Goal: Task Accomplishment & Management: Use online tool/utility

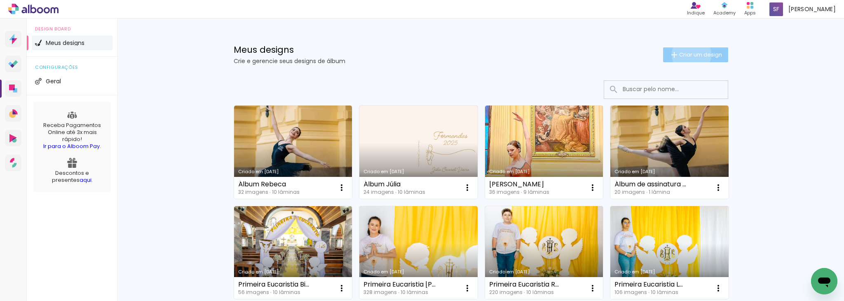
click at [687, 54] on span "Criar um design" at bounding box center [700, 54] width 43 height 5
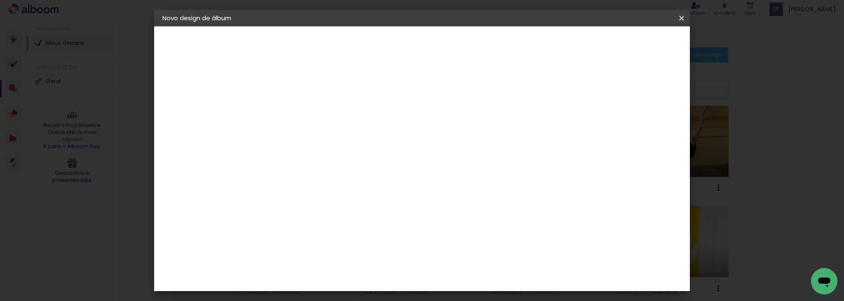
click at [297, 113] on input at bounding box center [297, 110] width 0 height 13
type input "Álbum [PERSON_NAME]"
type paper-input "Álbum [PERSON_NAME]"
click at [0, 0] on slot "Avançar" at bounding box center [0, 0] width 0 height 0
click at [331, 148] on paper-input-container at bounding box center [318, 157] width 89 height 19
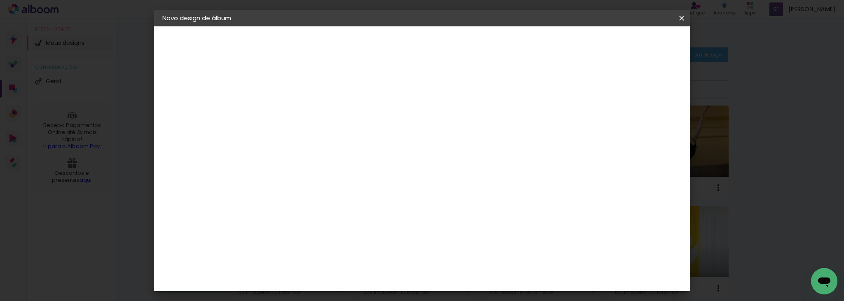
type input "digi"
type paper-input "digi"
click at [312, 183] on div "Digipix Pro" at bounding box center [302, 187] width 21 height 13
click at [0, 0] on slot "Avançar" at bounding box center [0, 0] width 0 height 0
click at [329, 137] on input "text" at bounding box center [313, 143] width 32 height 13
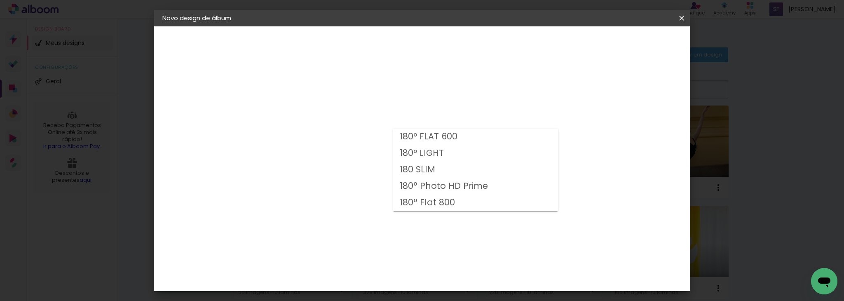
click at [0, 0] on slot "180 SLIM" at bounding box center [0, 0] width 0 height 0
type input "180 SLIM"
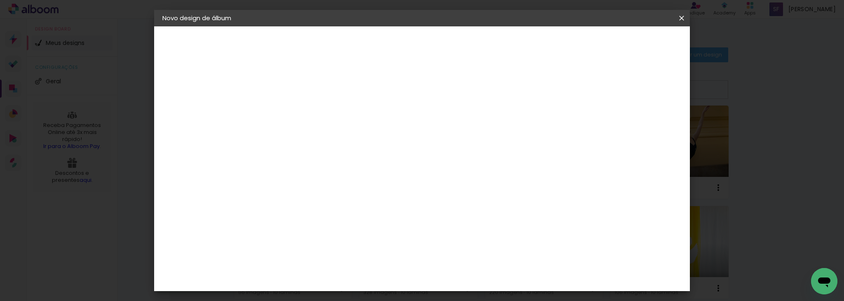
scroll to position [114, 0]
click at [0, 0] on slot "Avançar" at bounding box center [0, 0] width 0 height 0
click at [419, 89] on div at bounding box center [415, 88] width 7 height 7
type paper-checkbox "on"
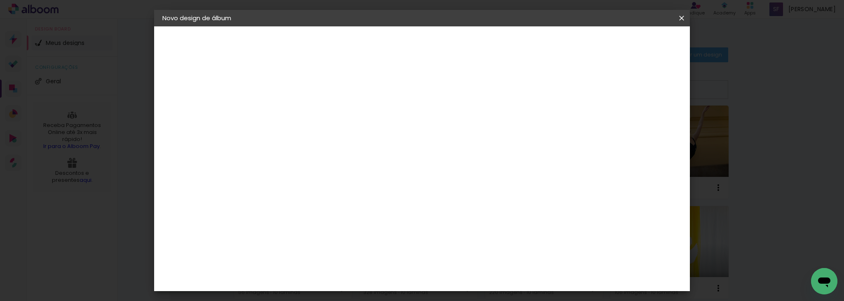
click at [466, 42] on span "Iniciar design" at bounding box center [452, 47] width 26 height 12
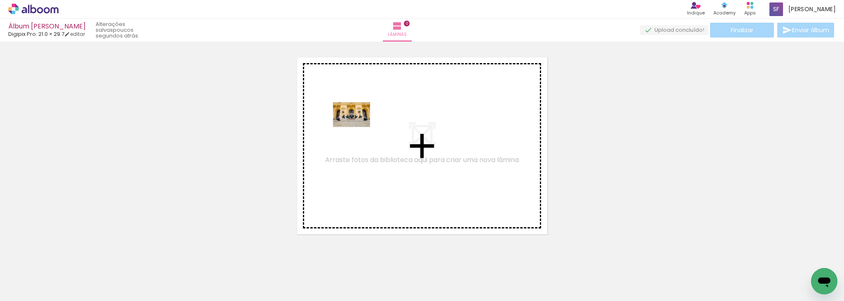
drag, startPoint x: 136, startPoint y: 279, endPoint x: 358, endPoint y: 127, distance: 269.3
click at [358, 127] on quentale-workspace at bounding box center [422, 150] width 844 height 301
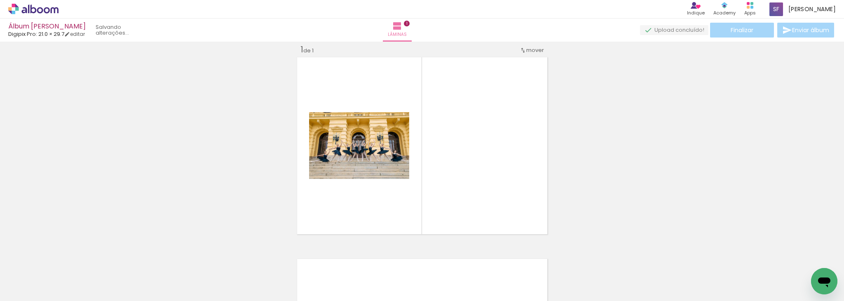
scroll to position [10, 0]
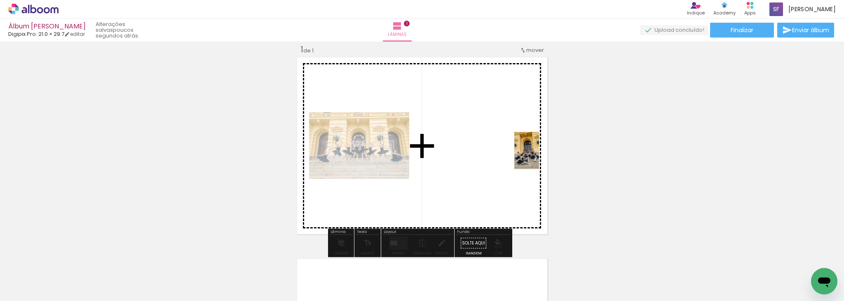
drag, startPoint x: 175, startPoint y: 285, endPoint x: 539, endPoint y: 157, distance: 386.0
click at [539, 157] on quentale-workspace at bounding box center [422, 150] width 844 height 301
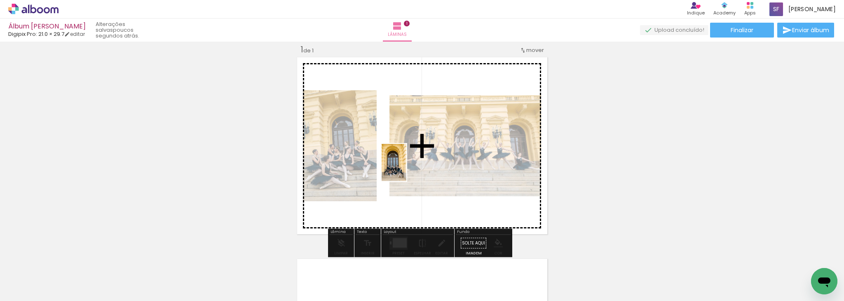
drag, startPoint x: 82, startPoint y: 278, endPoint x: 406, endPoint y: 168, distance: 342.2
click at [406, 168] on quentale-workspace at bounding box center [422, 150] width 844 height 301
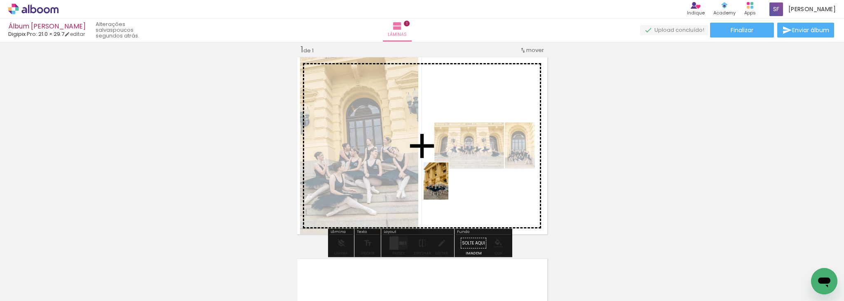
drag, startPoint x: 270, startPoint y: 284, endPoint x: 448, endPoint y: 187, distance: 202.5
click at [448, 187] on quentale-workspace at bounding box center [422, 150] width 844 height 301
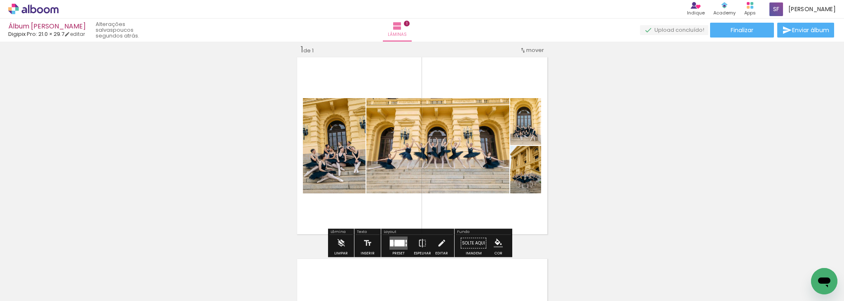
click at [394, 243] on div at bounding box center [399, 243] width 10 height 7
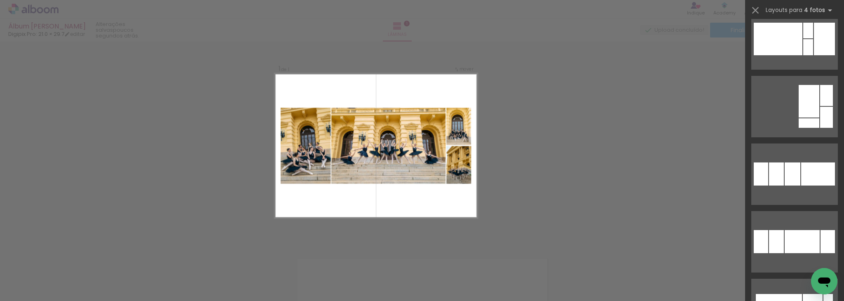
scroll to position [689, 0]
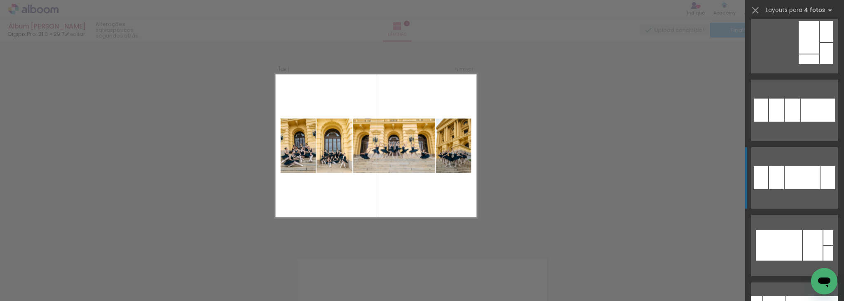
click at [790, 188] on div at bounding box center [802, 177] width 35 height 23
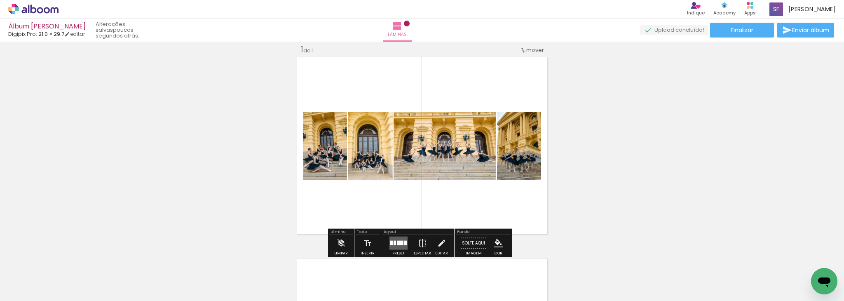
click at [581, 195] on div "Inserir lâmina 1 de 1" at bounding box center [422, 236] width 844 height 404
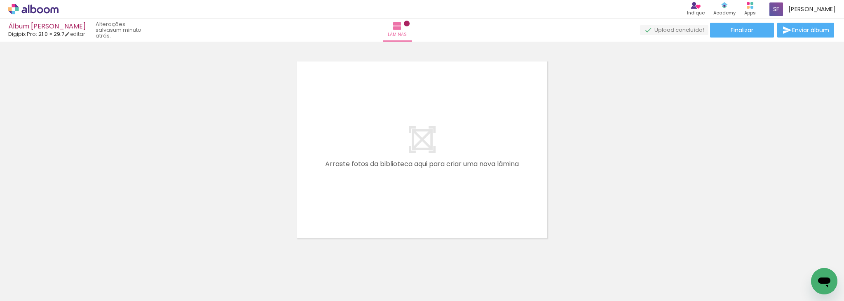
scroll to position [209, 0]
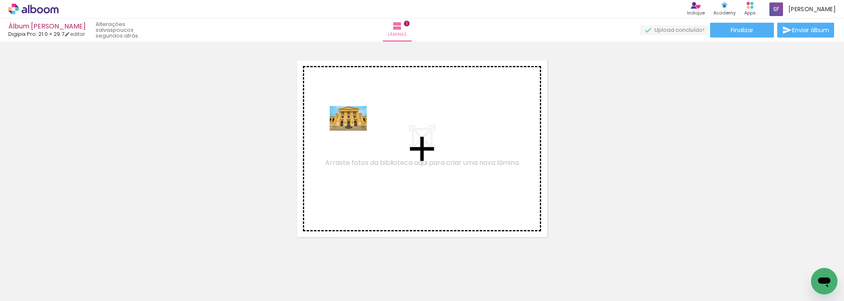
drag, startPoint x: 225, startPoint y: 275, endPoint x: 357, endPoint y: 124, distance: 200.1
click at [357, 124] on quentale-workspace at bounding box center [422, 150] width 844 height 301
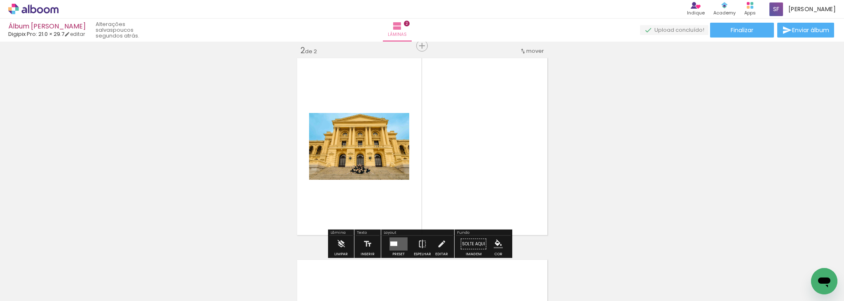
scroll to position [212, 0]
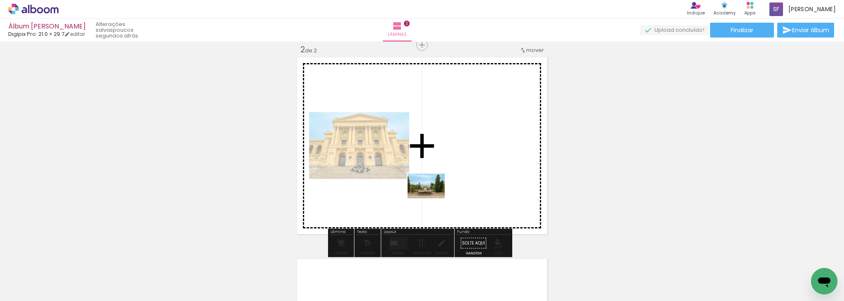
drag, startPoint x: 326, startPoint y: 277, endPoint x: 460, endPoint y: 186, distance: 162.3
click at [460, 186] on quentale-workspace at bounding box center [422, 150] width 844 height 301
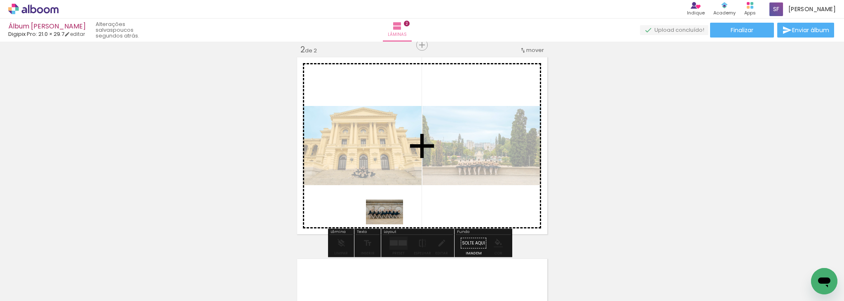
drag, startPoint x: 693, startPoint y: 272, endPoint x: 388, endPoint y: 223, distance: 308.5
click at [388, 223] on quentale-workspace at bounding box center [422, 150] width 844 height 301
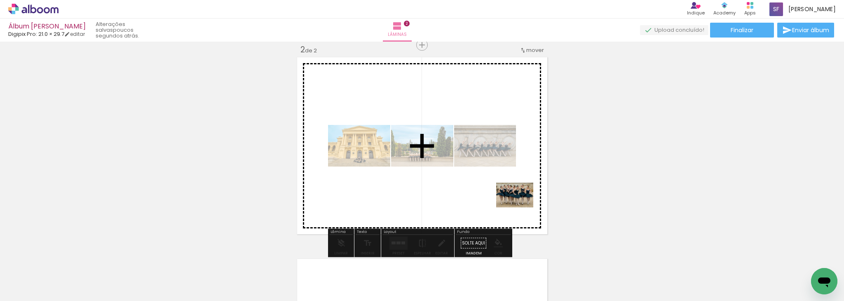
drag, startPoint x: 734, startPoint y: 273, endPoint x: 511, endPoint y: 203, distance: 233.4
click at [511, 203] on quentale-workspace at bounding box center [422, 150] width 844 height 301
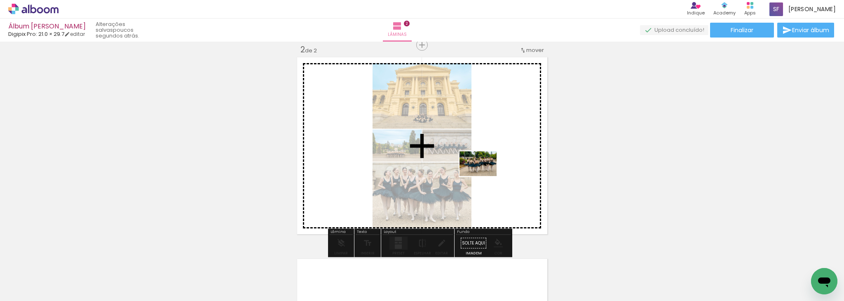
drag, startPoint x: 771, startPoint y: 279, endPoint x: 484, endPoint y: 176, distance: 304.6
click at [484, 176] on quentale-workspace at bounding box center [422, 150] width 844 height 301
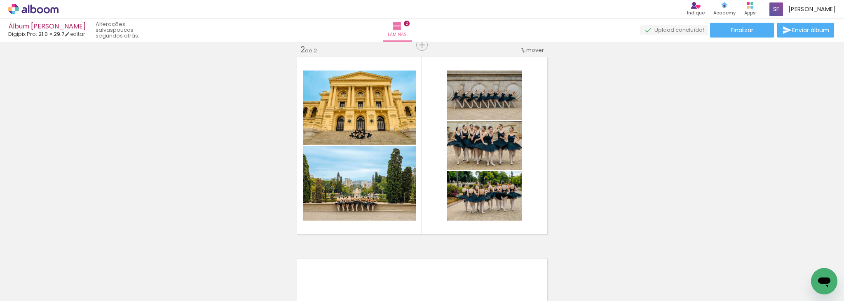
scroll to position [0, 0]
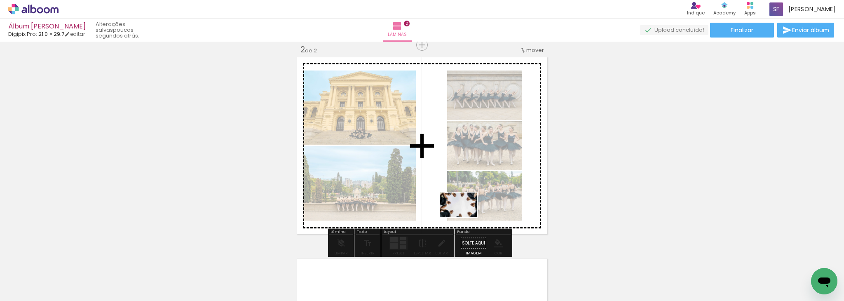
drag, startPoint x: 455, startPoint y: 277, endPoint x: 464, endPoint y: 216, distance: 61.3
click at [464, 216] on quentale-workspace at bounding box center [422, 150] width 844 height 301
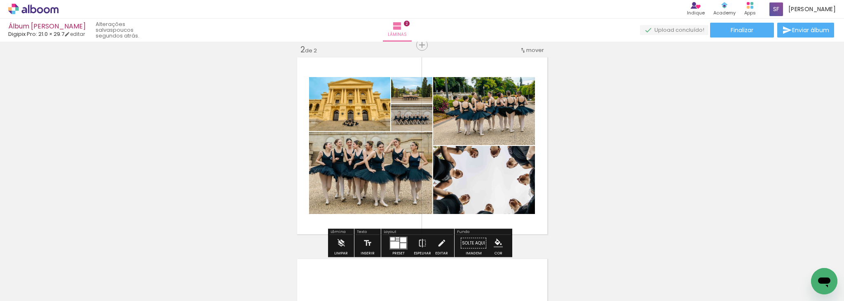
click at [400, 238] on div at bounding box center [403, 239] width 6 height 5
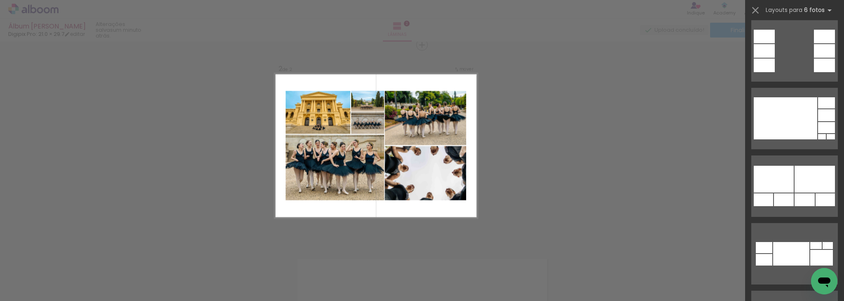
scroll to position [2281, 0]
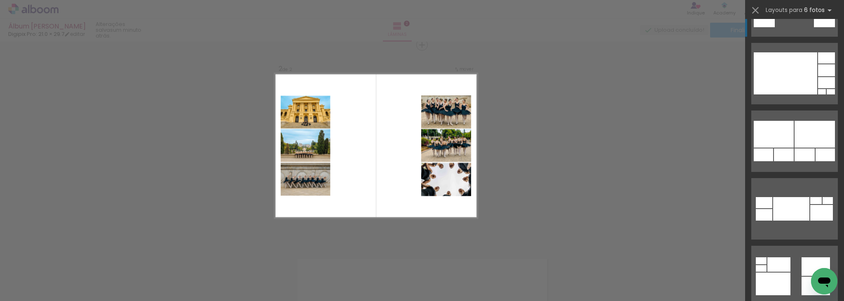
click at [806, 27] on quentale-layouter at bounding box center [794, 5] width 87 height 61
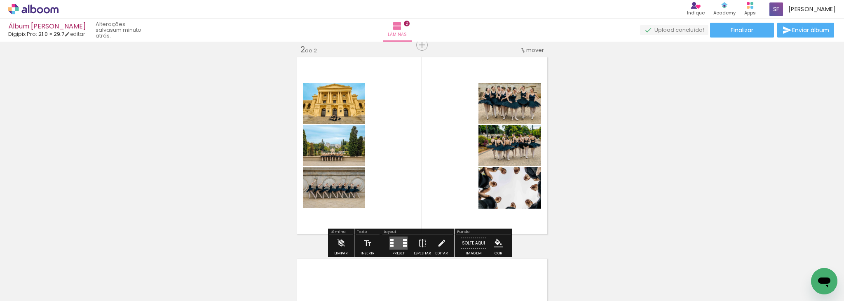
click at [587, 219] on div "Inserir lâmina 1 de 2 Inserir lâmina 2 de 2" at bounding box center [422, 135] width 844 height 605
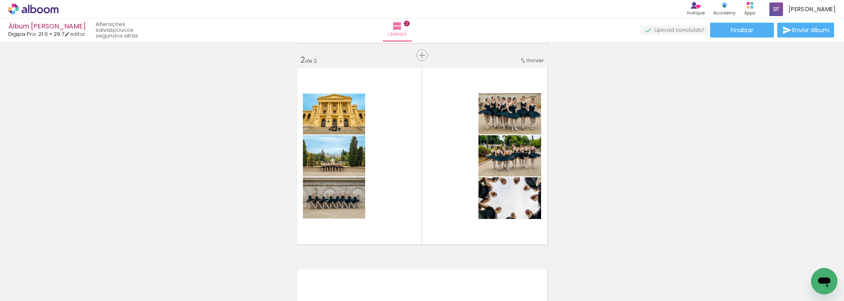
scroll to position [199, 0]
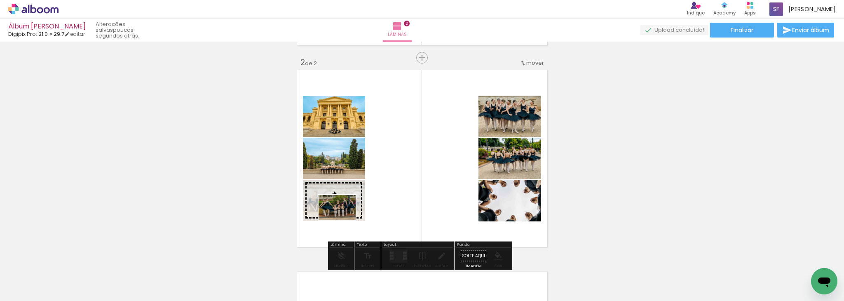
drag, startPoint x: 695, startPoint y: 271, endPoint x: 343, endPoint y: 220, distance: 355.0
click at [343, 220] on quentale-workspace at bounding box center [422, 150] width 844 height 301
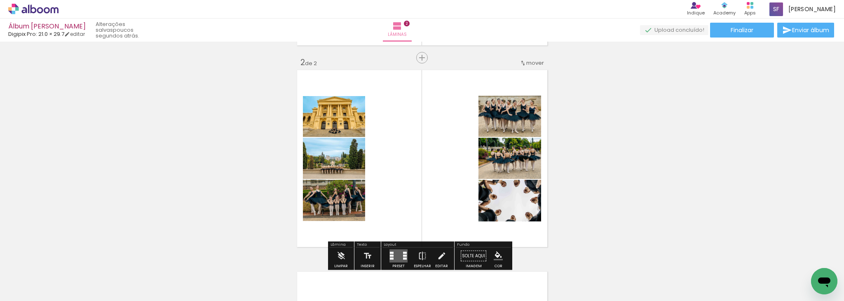
click at [692, 169] on div "Inserir lâmina 1 de 2 Inserir lâmina 2 de 2" at bounding box center [422, 147] width 844 height 605
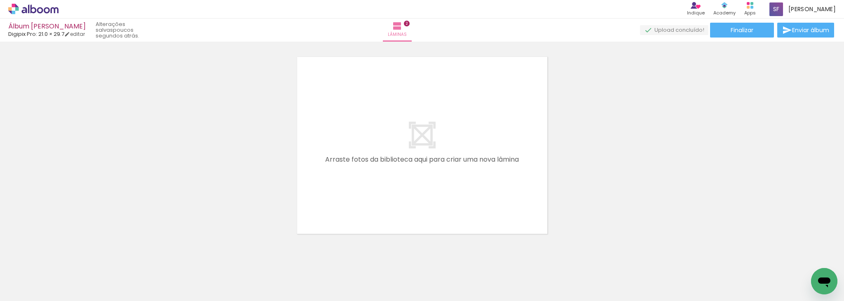
scroll to position [429, 0]
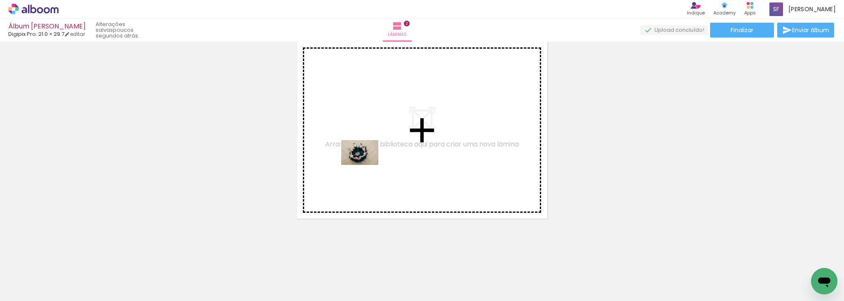
drag, startPoint x: 368, startPoint y: 271, endPoint x: 363, endPoint y: 160, distance: 110.6
click at [363, 160] on quentale-workspace at bounding box center [422, 150] width 844 height 301
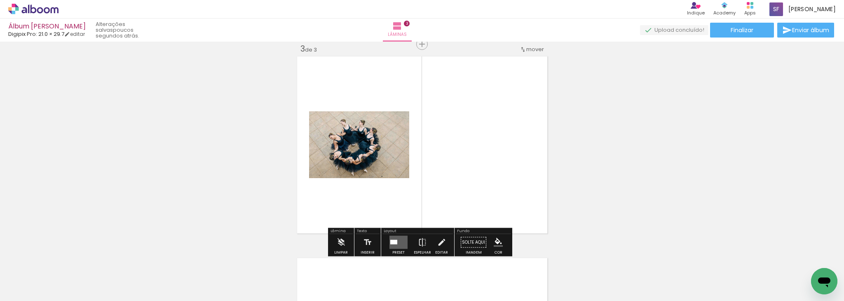
scroll to position [414, 0]
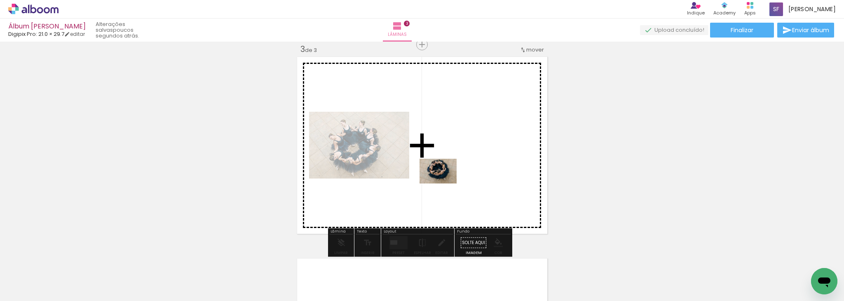
drag, startPoint x: 416, startPoint y: 276, endPoint x: 444, endPoint y: 183, distance: 97.4
click at [444, 183] on quentale-workspace at bounding box center [422, 150] width 844 height 301
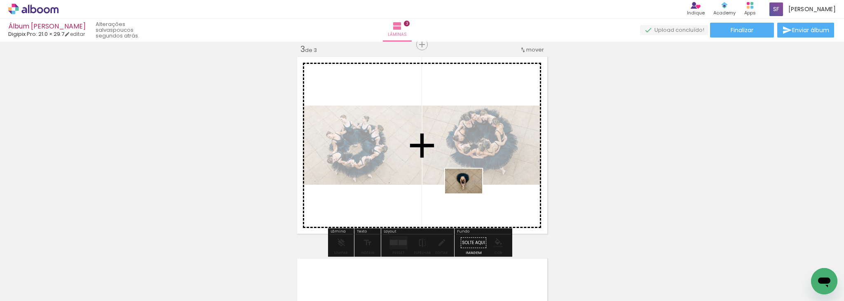
drag, startPoint x: 452, startPoint y: 279, endPoint x: 471, endPoint y: 188, distance: 93.0
click at [471, 188] on quentale-workspace at bounding box center [422, 150] width 844 height 301
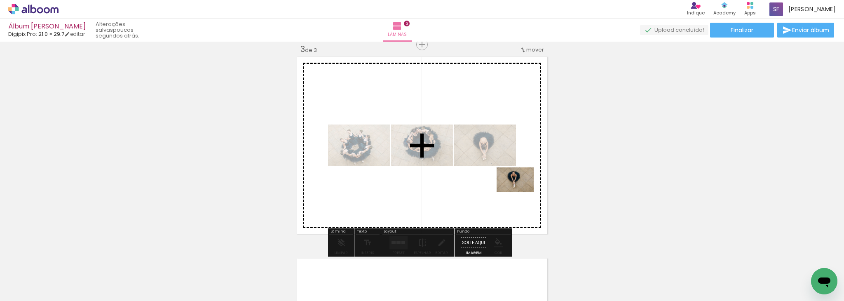
drag, startPoint x: 505, startPoint y: 279, endPoint x: 521, endPoint y: 190, distance: 91.0
click at [521, 190] on quentale-workspace at bounding box center [422, 150] width 844 height 301
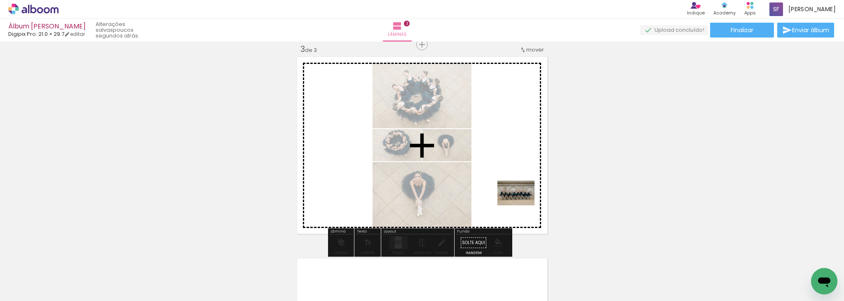
drag, startPoint x: 541, startPoint y: 278, endPoint x: 516, endPoint y: 195, distance: 86.6
click at [516, 195] on quentale-workspace at bounding box center [422, 150] width 844 height 301
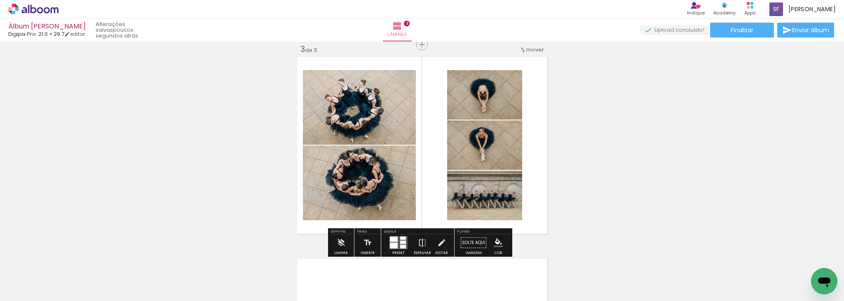
click at [398, 244] on quentale-layouter at bounding box center [399, 242] width 18 height 13
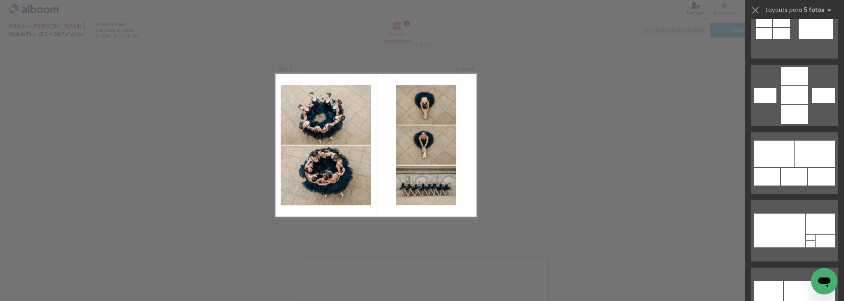
scroll to position [744, 0]
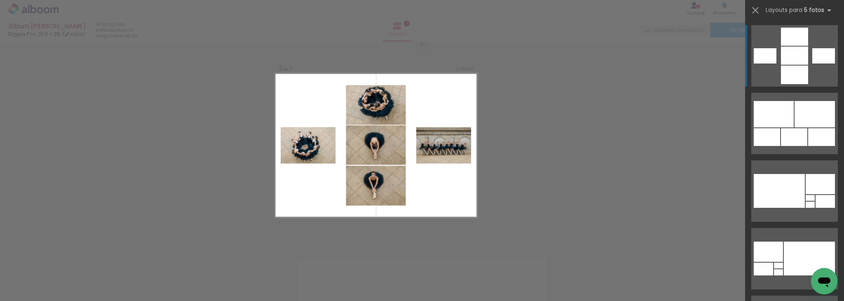
click at [801, 57] on div at bounding box center [794, 56] width 27 height 18
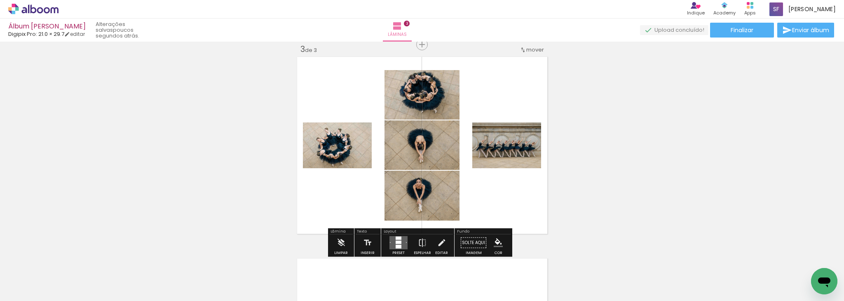
click at [656, 142] on div "Inserir lâmina 1 de 3 Inserir lâmina 2 de 3 Inserir lâmina 3 de 3" at bounding box center [422, 34] width 844 height 807
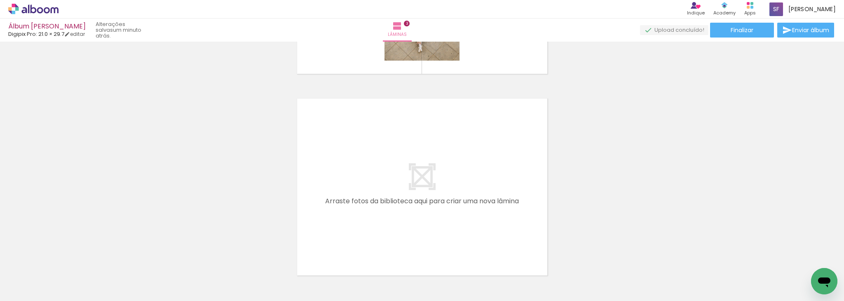
scroll to position [582, 0]
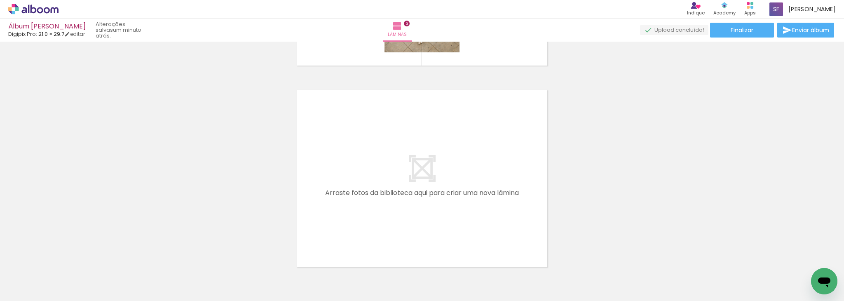
drag, startPoint x: 225, startPoint y: 272, endPoint x: 329, endPoint y: 190, distance: 131.8
click at [329, 190] on quentale-workspace at bounding box center [422, 150] width 844 height 301
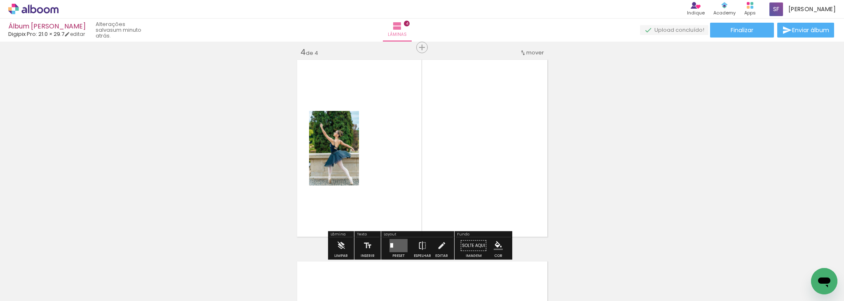
scroll to position [615, 0]
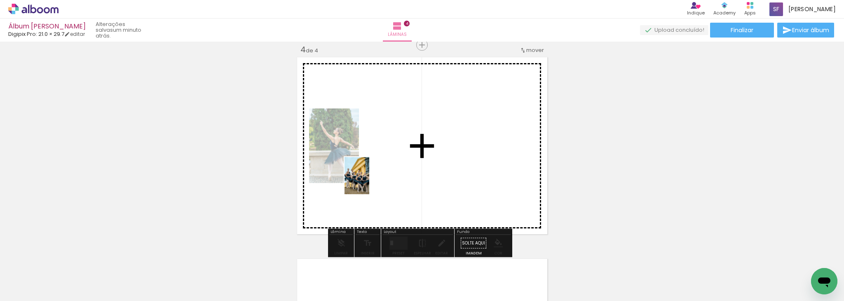
drag, startPoint x: 271, startPoint y: 289, endPoint x: 382, endPoint y: 172, distance: 161.2
click at [382, 172] on quentale-workspace at bounding box center [422, 150] width 844 height 301
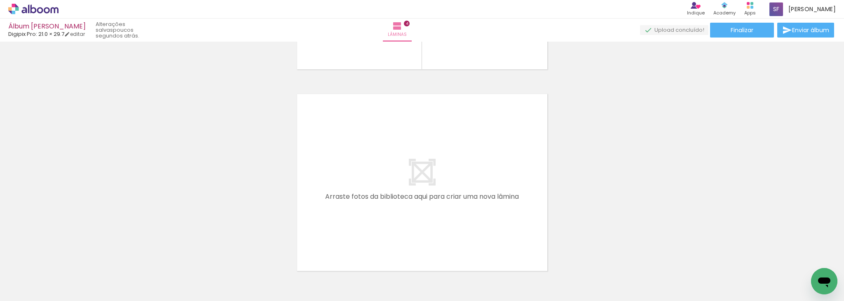
scroll to position [786, 0]
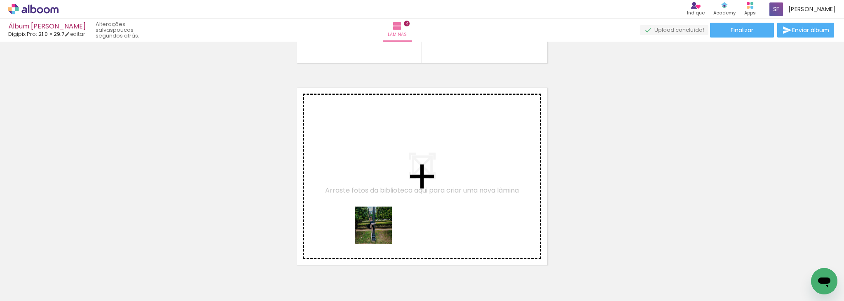
drag, startPoint x: 383, startPoint y: 275, endPoint x: 381, endPoint y: 184, distance: 91.1
click at [381, 184] on quentale-workspace at bounding box center [422, 150] width 844 height 301
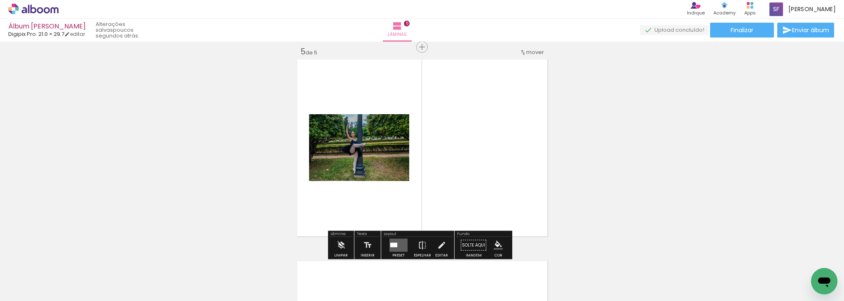
scroll to position [817, 0]
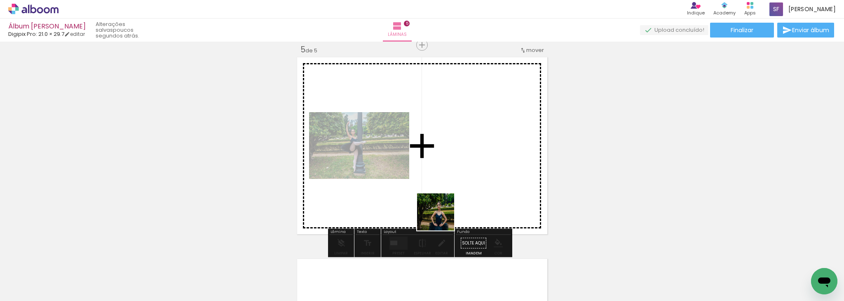
drag, startPoint x: 430, startPoint y: 280, endPoint x: 445, endPoint y: 184, distance: 97.2
click at [445, 184] on quentale-workspace at bounding box center [422, 150] width 844 height 301
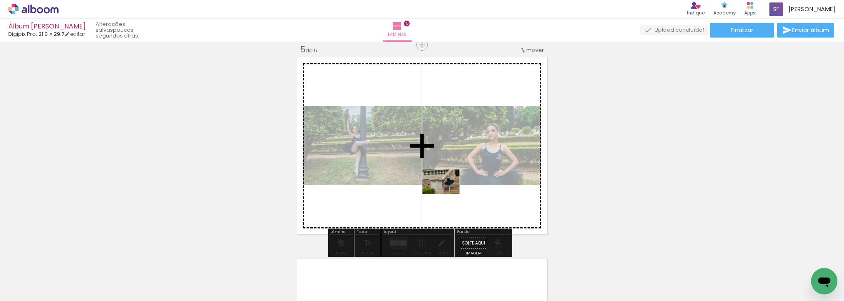
drag, startPoint x: 470, startPoint y: 270, endPoint x: 446, endPoint y: 193, distance: 79.8
click at [446, 193] on quentale-workspace at bounding box center [422, 150] width 844 height 301
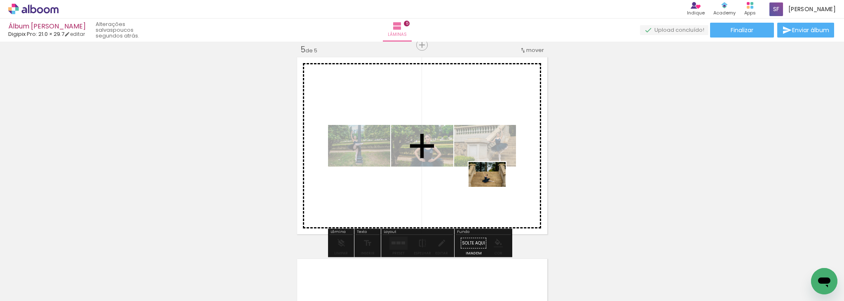
drag, startPoint x: 514, startPoint y: 281, endPoint x: 493, endPoint y: 187, distance: 96.1
click at [493, 187] on quentale-workspace at bounding box center [422, 150] width 844 height 301
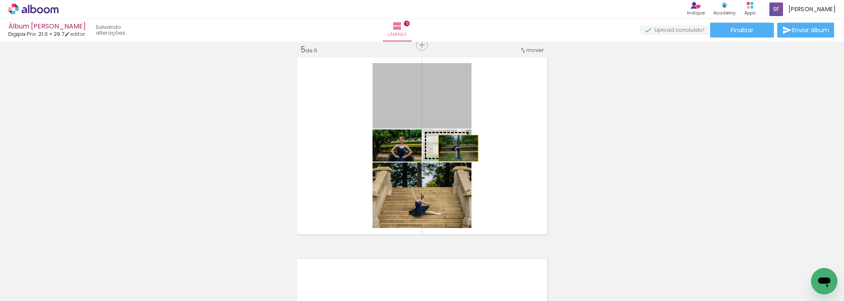
drag, startPoint x: 413, startPoint y: 97, endPoint x: 455, endPoint y: 148, distance: 65.6
click at [0, 0] on slot at bounding box center [0, 0] width 0 height 0
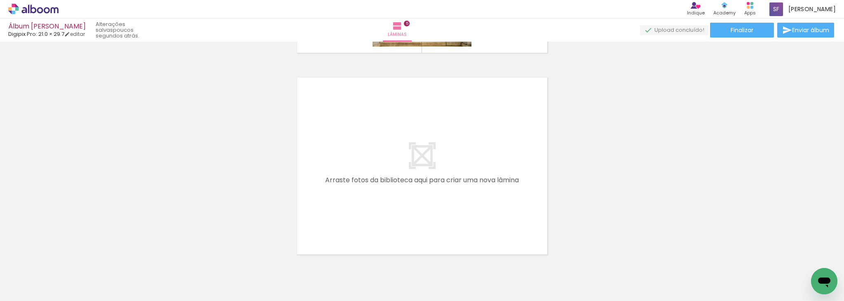
scroll to position [1014, 0]
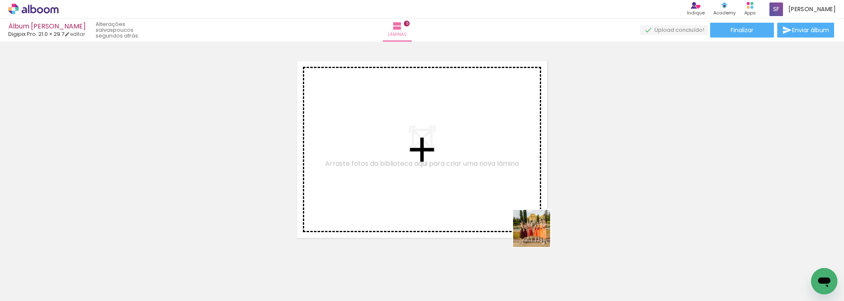
drag, startPoint x: 563, startPoint y: 279, endPoint x: 477, endPoint y: 158, distance: 149.2
click at [477, 158] on quentale-workspace at bounding box center [422, 150] width 844 height 301
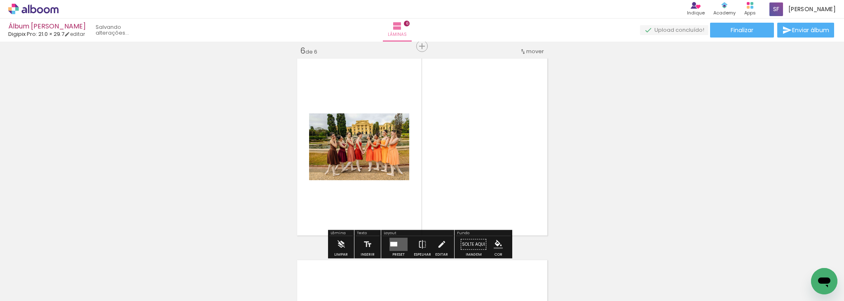
scroll to position [1018, 0]
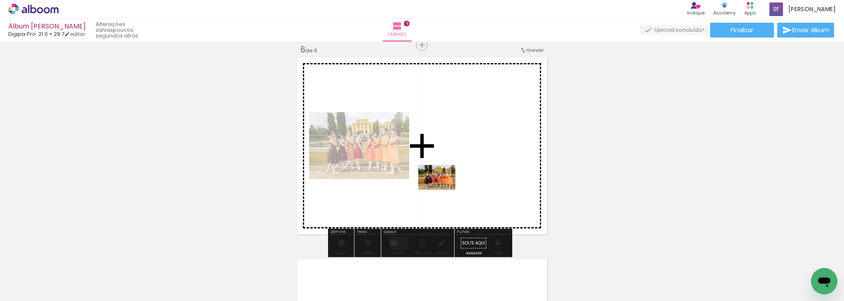
drag, startPoint x: 607, startPoint y: 273, endPoint x: 434, endPoint y: 182, distance: 195.3
click at [434, 182] on quentale-workspace at bounding box center [422, 150] width 844 height 301
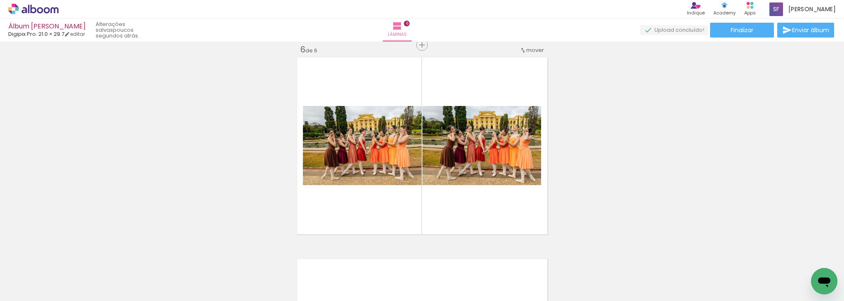
scroll to position [0, 798]
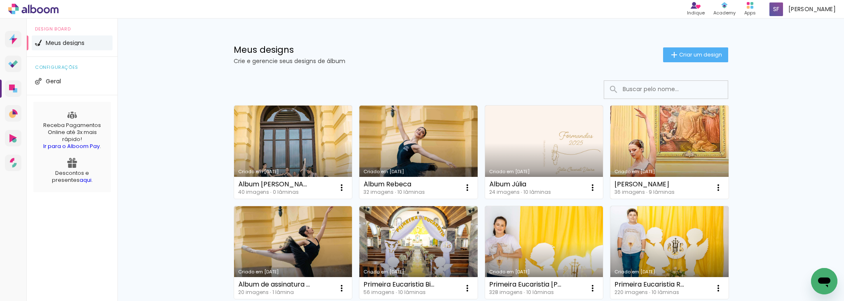
click at [683, 143] on link "Criado em [DATE]" at bounding box center [669, 152] width 118 height 93
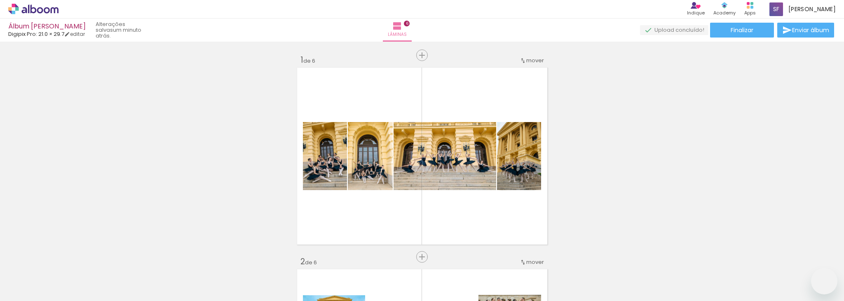
drag, startPoint x: 0, startPoint y: 0, endPoint x: 354, endPoint y: 277, distance: 449.6
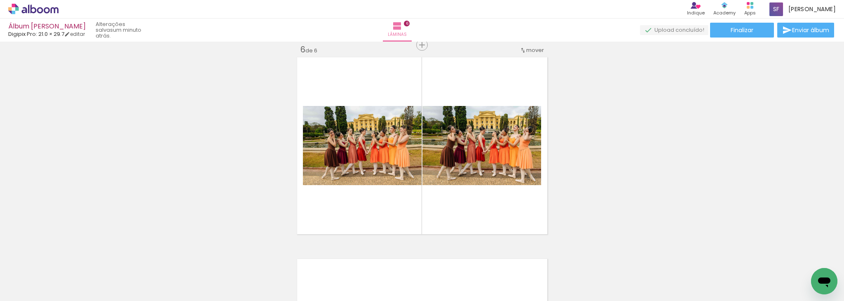
scroll to position [0, 798]
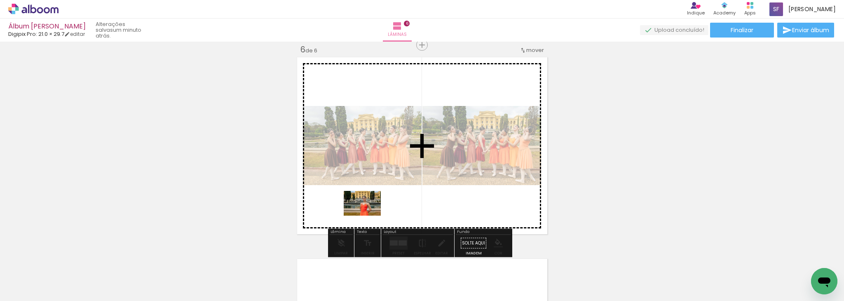
drag, startPoint x: 354, startPoint y: 277, endPoint x: 369, endPoint y: 216, distance: 63.1
click at [369, 216] on quentale-workspace at bounding box center [422, 150] width 844 height 301
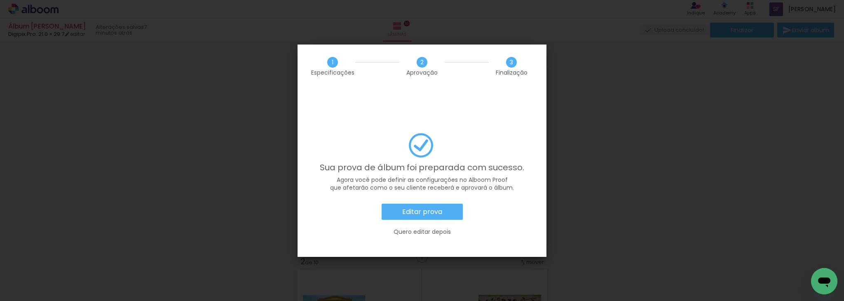
scroll to position [0, 1164]
click at [0, 0] on slot "Editar prova" at bounding box center [0, 0] width 0 height 0
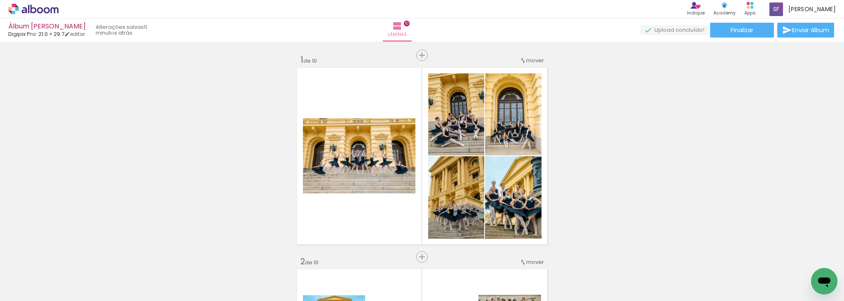
scroll to position [0, 1164]
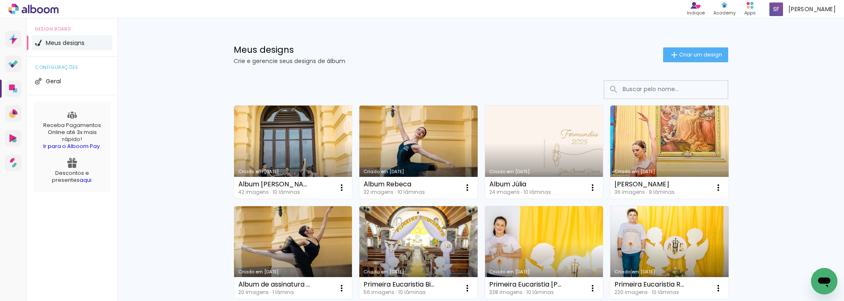
click at [505, 169] on div "Criado em [DATE]" at bounding box center [544, 171] width 110 height 5
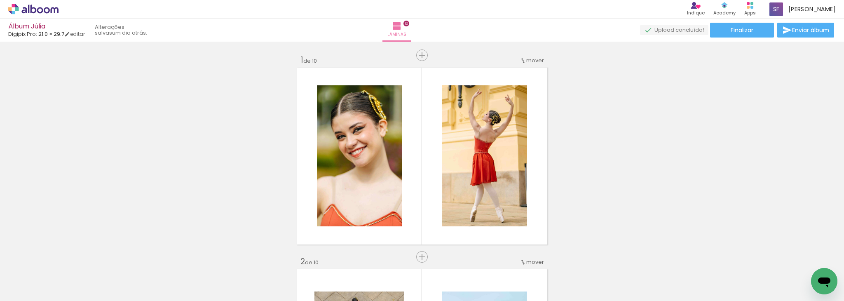
scroll to position [0, 333]
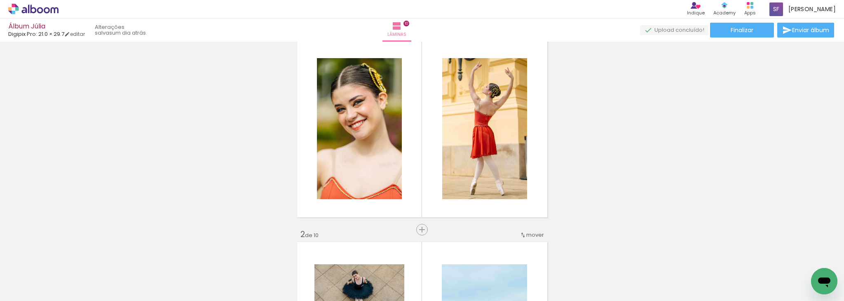
scroll to position [0, 0]
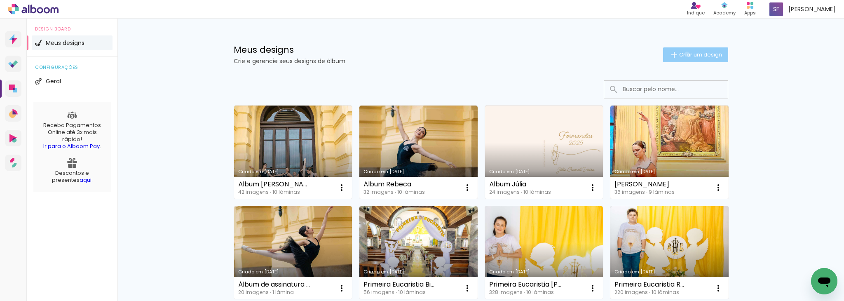
click at [682, 54] on span "Criar um design" at bounding box center [700, 54] width 43 height 5
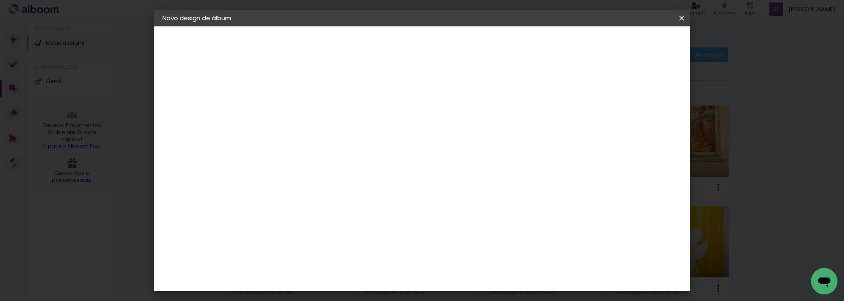
click at [297, 116] on input at bounding box center [297, 110] width 0 height 13
type input "Álbum [PERSON_NAME]"
type paper-input "Álbum [PERSON_NAME]"
click at [382, 42] on paper-button "Avançar" at bounding box center [361, 44] width 40 height 14
click at [360, 153] on input at bounding box center [318, 157] width 83 height 10
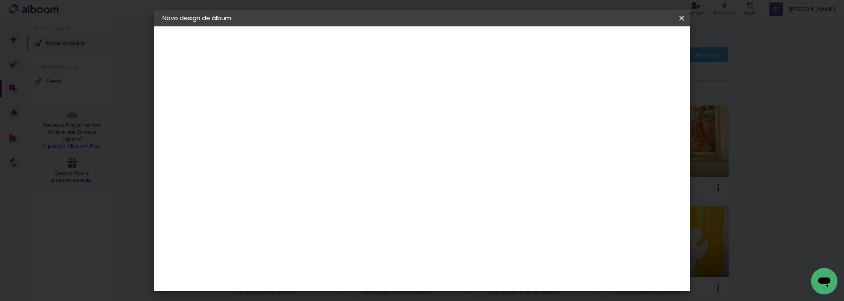
type input "digi"
type paper-input "digi"
click at [312, 186] on div "Digipix Pro" at bounding box center [302, 187] width 21 height 13
click at [0, 0] on slot "Avançar" at bounding box center [0, 0] width 0 height 0
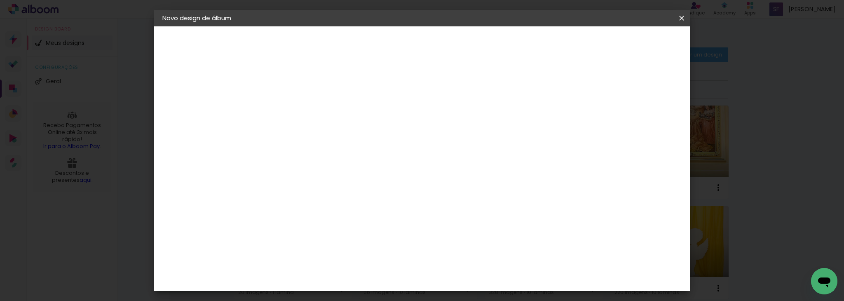
click at [329, 141] on input "text" at bounding box center [313, 143] width 32 height 13
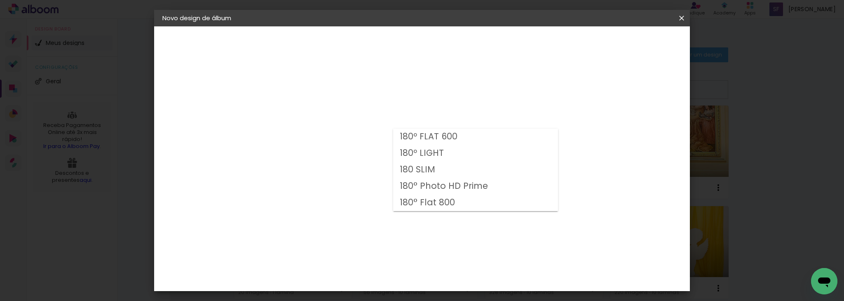
click at [442, 169] on paper-item "180 SLIM" at bounding box center [475, 170] width 165 height 16
type input "180 SLIM"
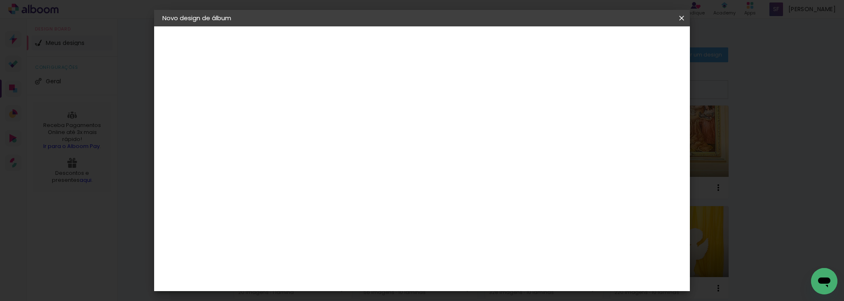
scroll to position [119, 0]
click at [0, 0] on slot "Avançar" at bounding box center [0, 0] width 0 height 0
click at [419, 90] on div at bounding box center [415, 88] width 7 height 7
type paper-checkbox "on"
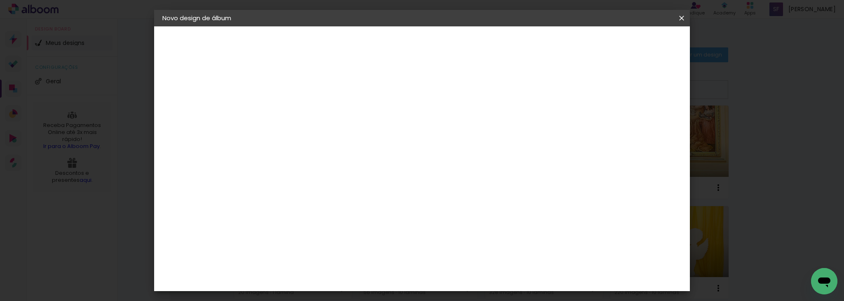
click at [466, 42] on span "Iniciar design" at bounding box center [452, 47] width 26 height 12
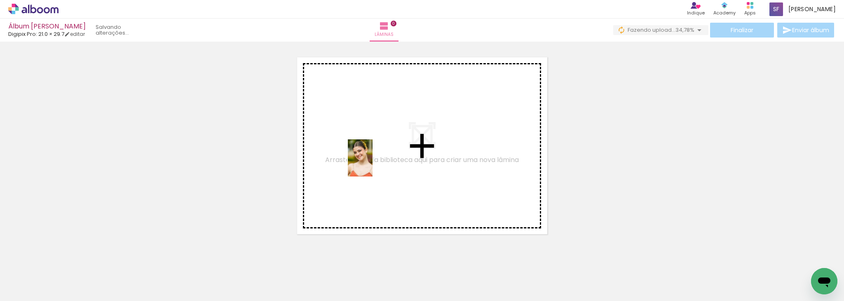
drag, startPoint x: 457, startPoint y: 275, endPoint x: 366, endPoint y: 155, distance: 150.6
click at [366, 155] on quentale-workspace at bounding box center [422, 150] width 844 height 301
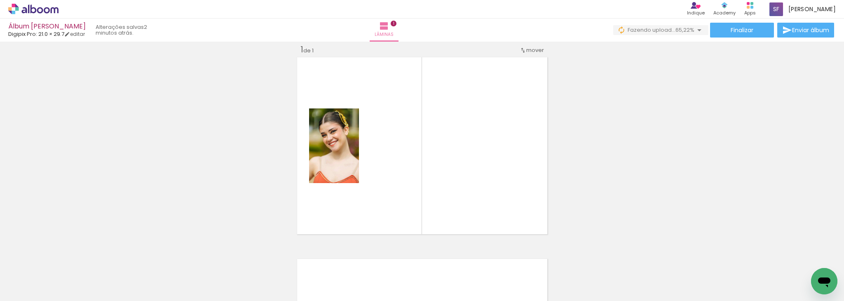
scroll to position [0, 163]
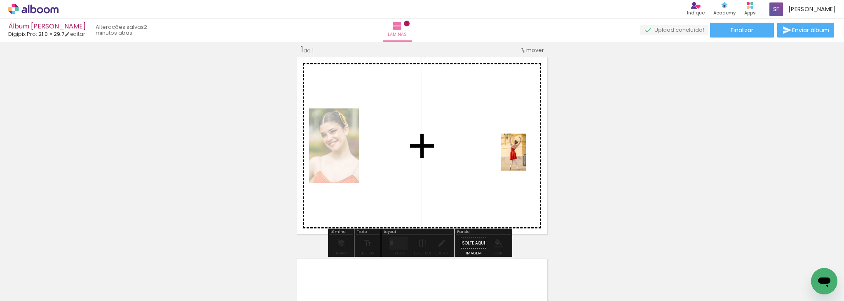
drag, startPoint x: 711, startPoint y: 275, endPoint x: 501, endPoint y: 152, distance: 243.3
click at [501, 152] on quentale-workspace at bounding box center [422, 150] width 844 height 301
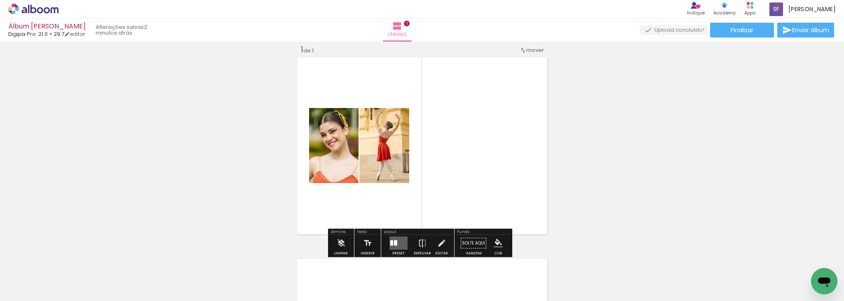
click at [619, 157] on div "Inserir lâmina 1 de 1" at bounding box center [422, 236] width 844 height 404
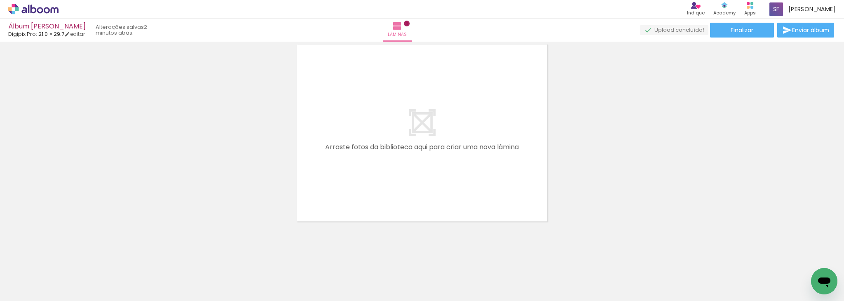
scroll to position [0, 0]
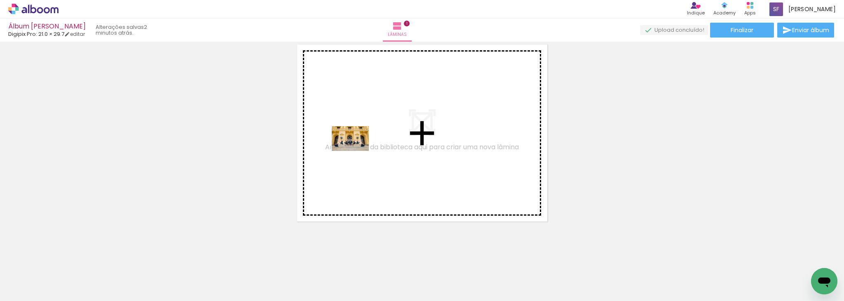
drag, startPoint x: 96, startPoint y: 274, endPoint x: 371, endPoint y: 129, distance: 310.1
click at [371, 129] on quentale-workspace at bounding box center [422, 150] width 844 height 301
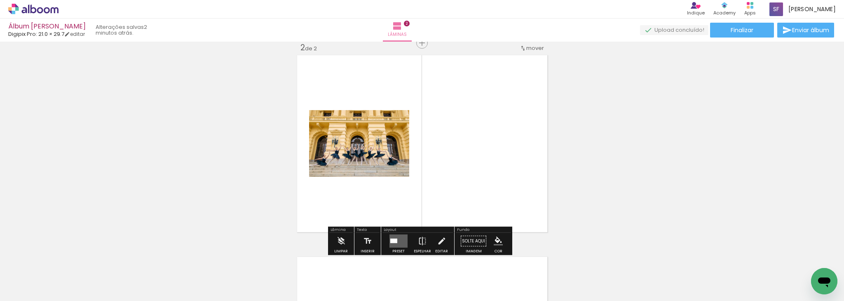
scroll to position [212, 0]
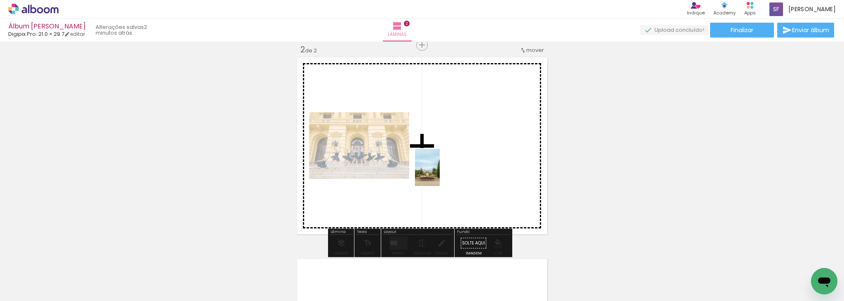
drag, startPoint x: 140, startPoint y: 270, endPoint x: 486, endPoint y: 158, distance: 363.4
click at [486, 158] on quentale-workspace at bounding box center [422, 150] width 844 height 301
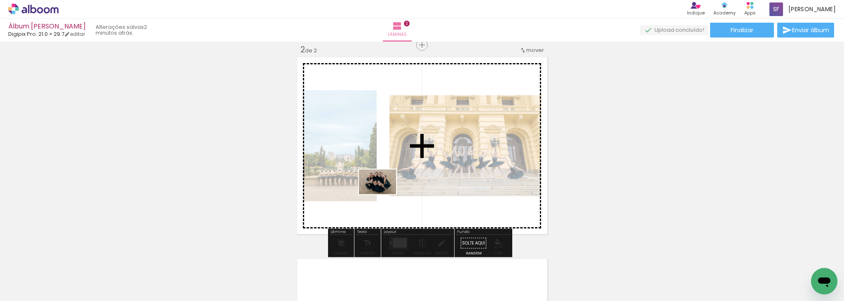
drag, startPoint x: 228, startPoint y: 276, endPoint x: 397, endPoint y: 188, distance: 189.9
click at [397, 188] on quentale-workspace at bounding box center [422, 150] width 844 height 301
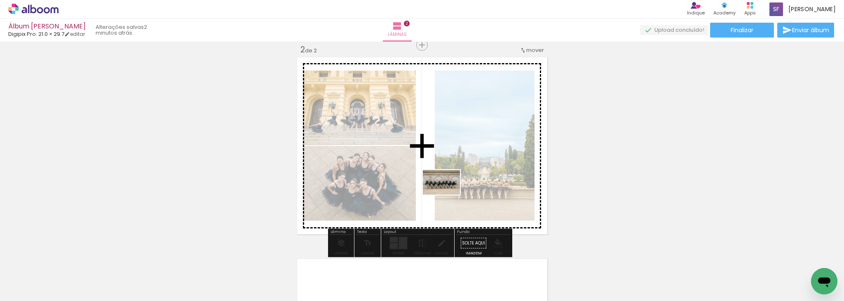
drag, startPoint x: 318, startPoint y: 276, endPoint x: 450, endPoint y: 194, distance: 155.1
click at [450, 194] on quentale-workspace at bounding box center [422, 150] width 844 height 301
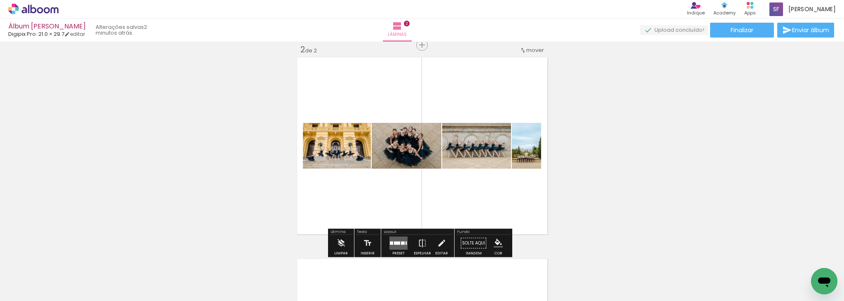
click at [397, 242] on div at bounding box center [397, 243] width 6 height 3
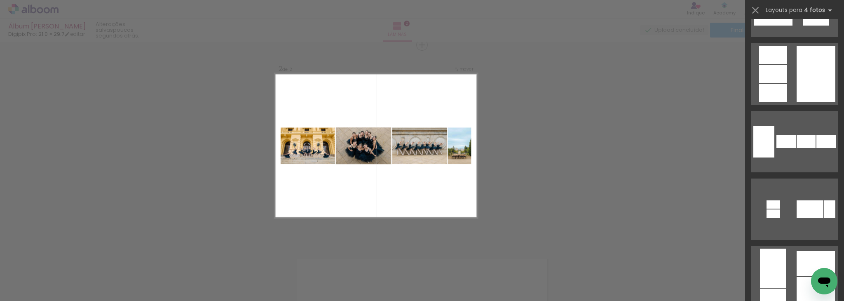
scroll to position [586, 0]
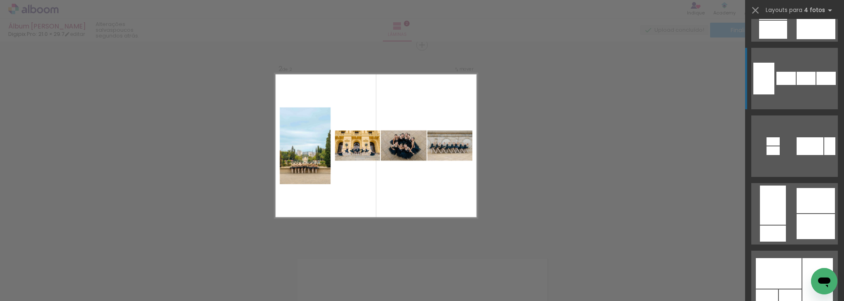
click at [819, 69] on quentale-layouter at bounding box center [794, 78] width 87 height 61
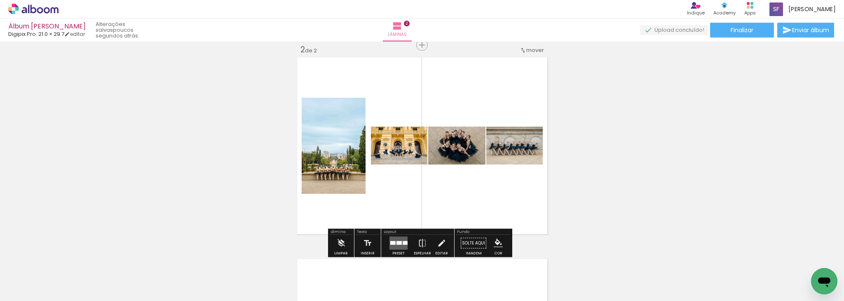
click at [397, 246] on quentale-layouter at bounding box center [399, 243] width 18 height 13
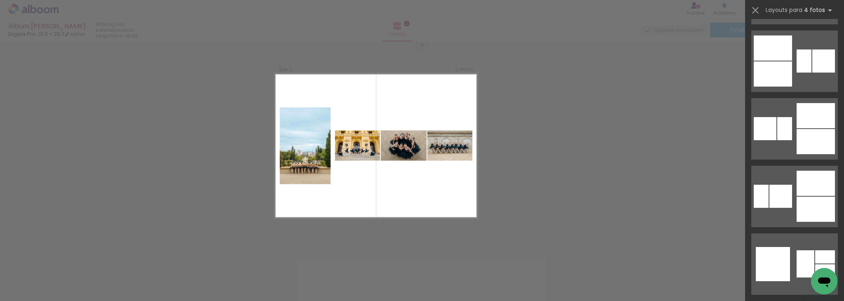
scroll to position [3880, 0]
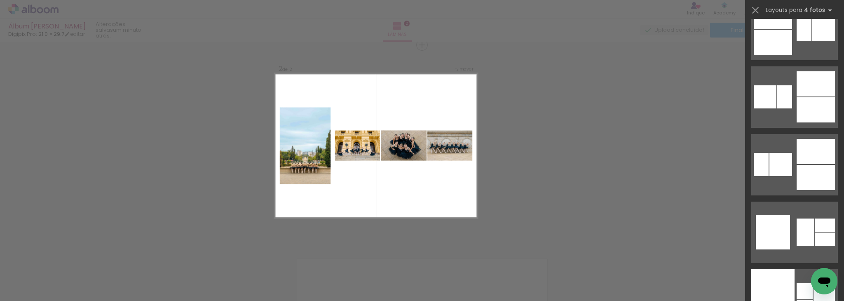
click at [546, 92] on div "Confirmar Cancelar" at bounding box center [422, 142] width 844 height 624
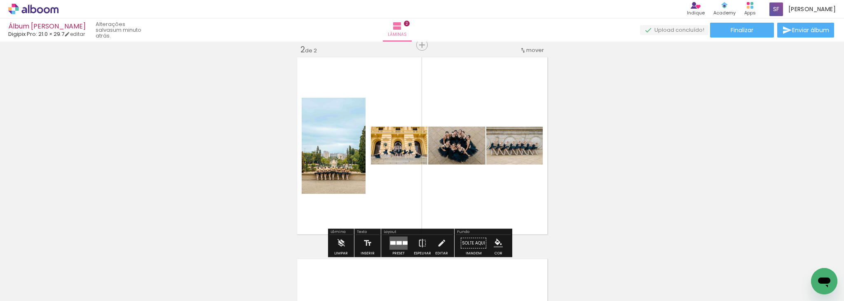
click at [610, 143] on div "Inserir lâmina 1 de 2 Inserir lâmina 2 de 2" at bounding box center [422, 135] width 844 height 605
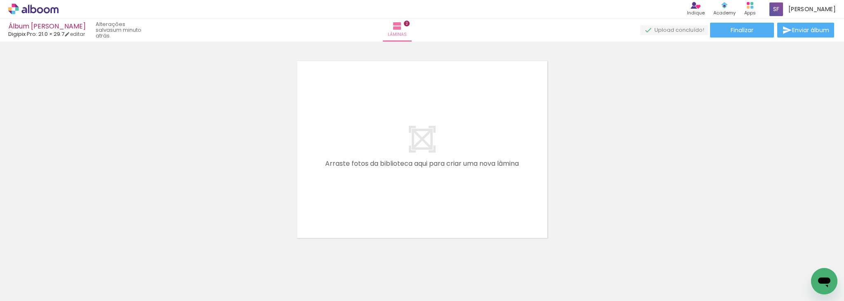
scroll to position [426, 0]
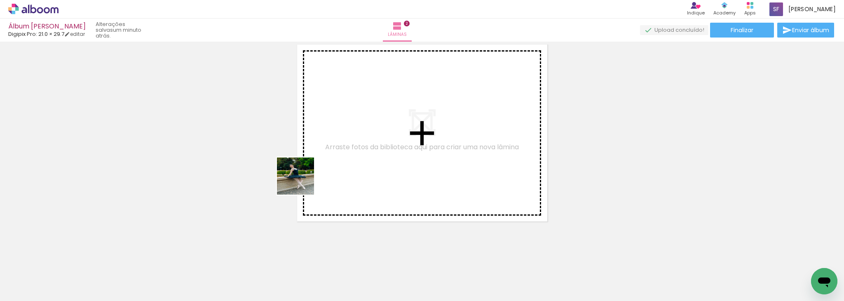
drag, startPoint x: 176, startPoint y: 275, endPoint x: 357, endPoint y: 136, distance: 227.0
click at [357, 136] on quentale-workspace at bounding box center [422, 150] width 844 height 301
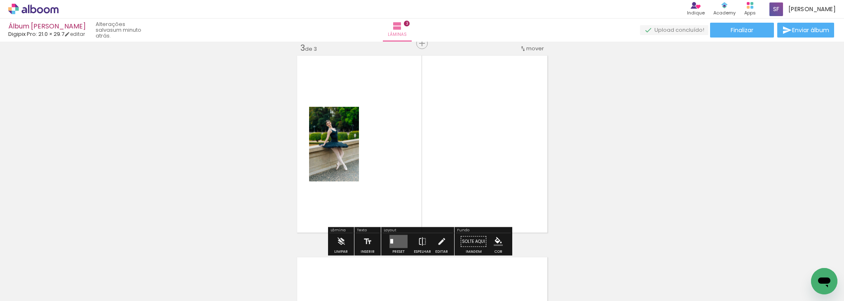
scroll to position [414, 0]
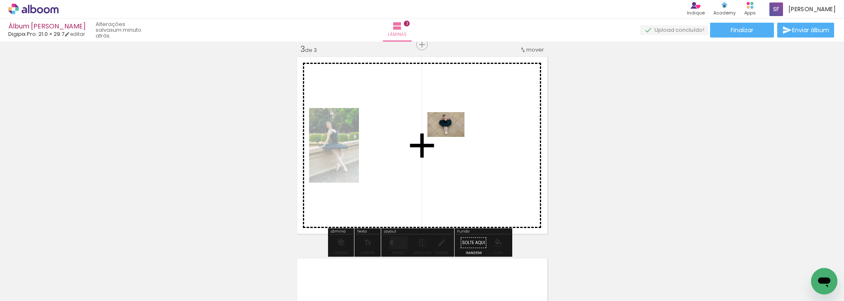
drag, startPoint x: 296, startPoint y: 261, endPoint x: 454, endPoint y: 129, distance: 206.1
click at [454, 129] on quentale-workspace at bounding box center [422, 150] width 844 height 301
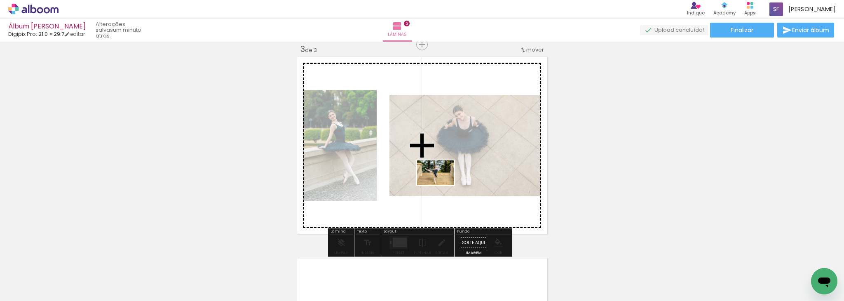
drag, startPoint x: 362, startPoint y: 272, endPoint x: 443, endPoint y: 183, distance: 119.6
click at [443, 183] on quentale-workspace at bounding box center [422, 150] width 844 height 301
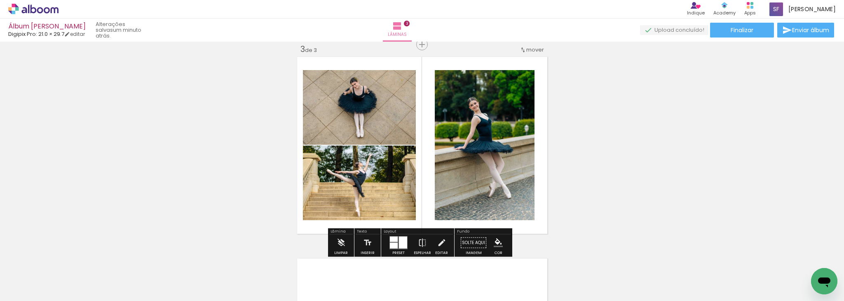
click at [400, 240] on div at bounding box center [403, 243] width 8 height 12
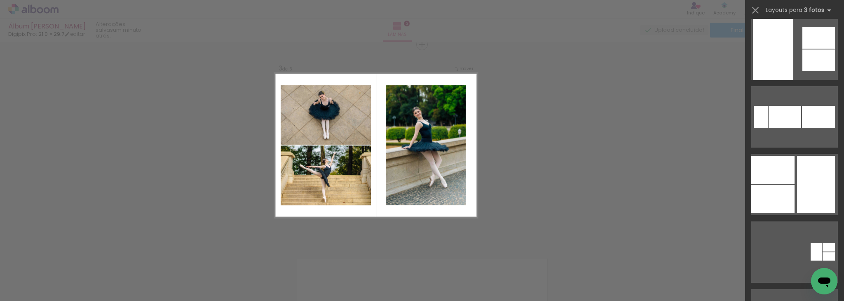
scroll to position [381, 0]
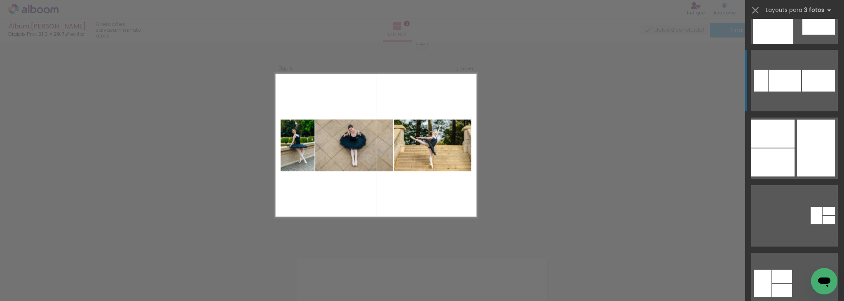
click at [812, 82] on div at bounding box center [818, 81] width 33 height 22
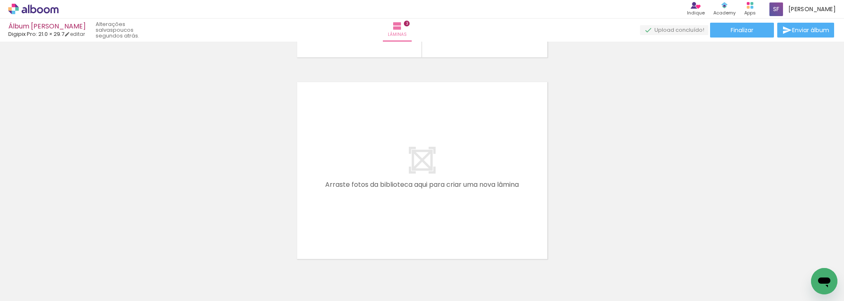
scroll to position [0, 287]
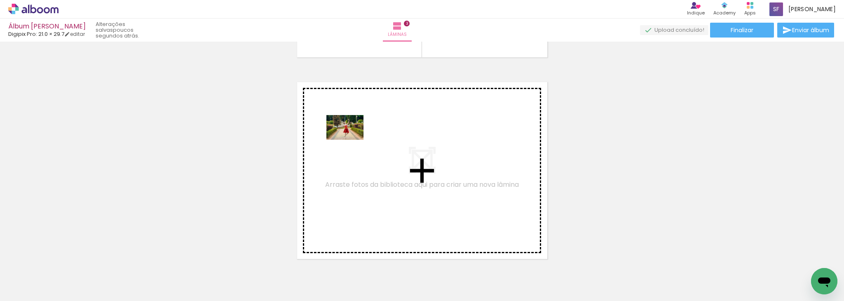
drag, startPoint x: 127, startPoint y: 273, endPoint x: 351, endPoint y: 140, distance: 261.4
click at [351, 140] on quentale-workspace at bounding box center [422, 150] width 844 height 301
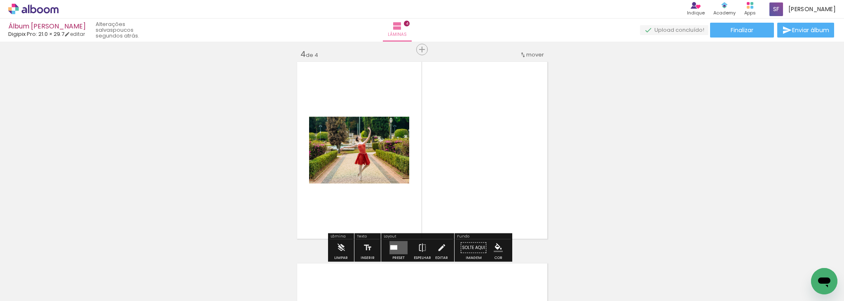
scroll to position [615, 0]
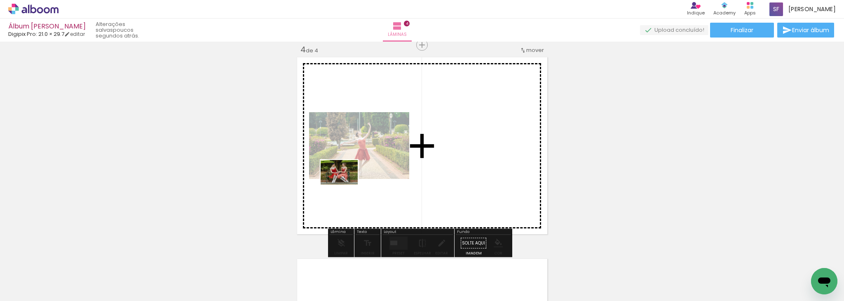
drag, startPoint x: 212, startPoint y: 276, endPoint x: 350, endPoint y: 182, distance: 167.0
click at [350, 182] on quentale-workspace at bounding box center [422, 150] width 844 height 301
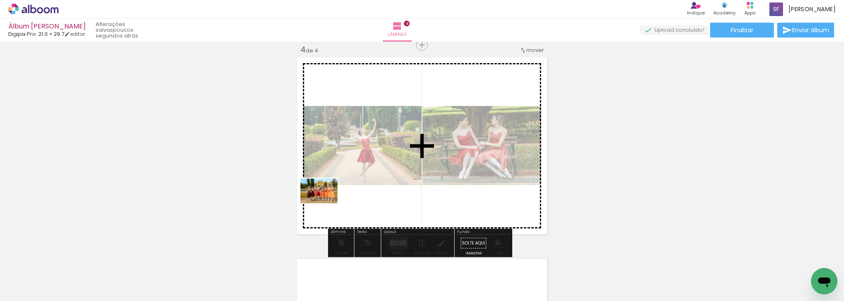
drag, startPoint x: 255, startPoint y: 283, endPoint x: 326, endPoint y: 203, distance: 106.9
click at [326, 203] on quentale-workspace at bounding box center [422, 150] width 844 height 301
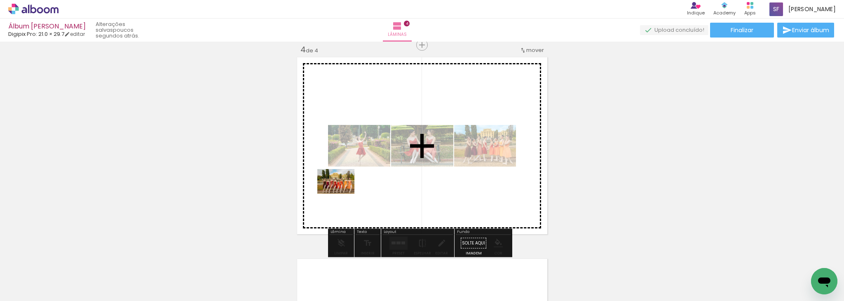
drag, startPoint x: 304, startPoint y: 277, endPoint x: 348, endPoint y: 183, distance: 103.6
click at [348, 183] on quentale-workspace at bounding box center [422, 150] width 844 height 301
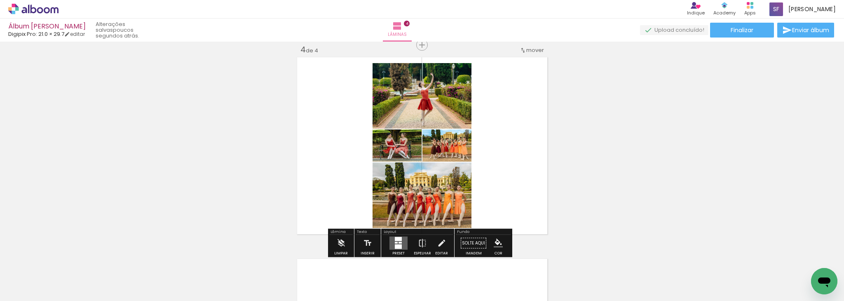
click at [399, 242] on div at bounding box center [400, 243] width 3 height 2
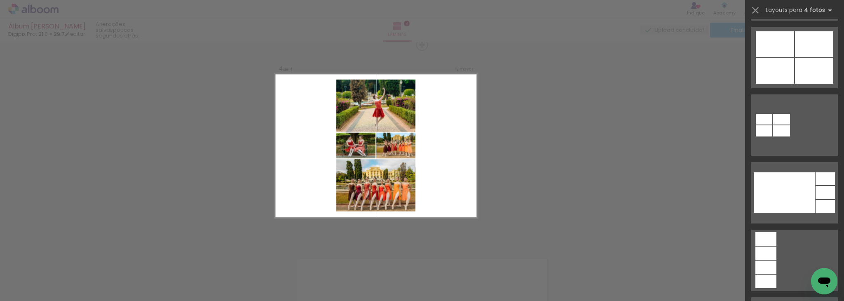
scroll to position [2328, 0]
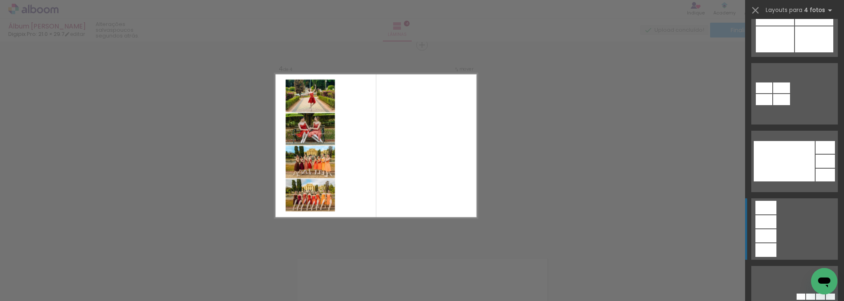
click at [782, 226] on quentale-layouter at bounding box center [794, 228] width 87 height 61
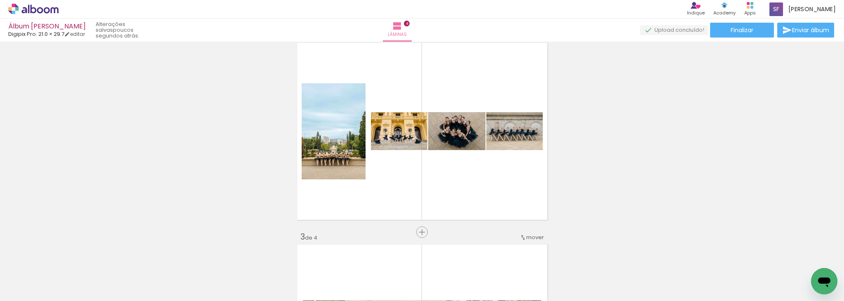
scroll to position [225, 0]
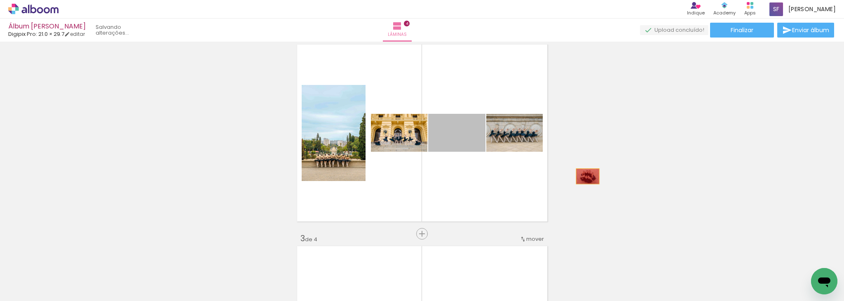
drag, startPoint x: 468, startPoint y: 142, endPoint x: 610, endPoint y: 183, distance: 147.8
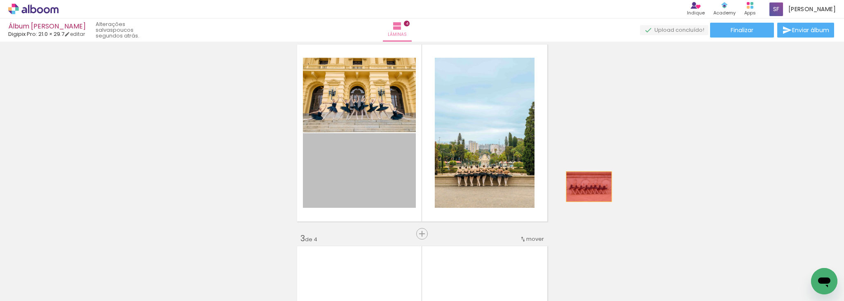
drag, startPoint x: 366, startPoint y: 174, endPoint x: 594, endPoint y: 188, distance: 228.0
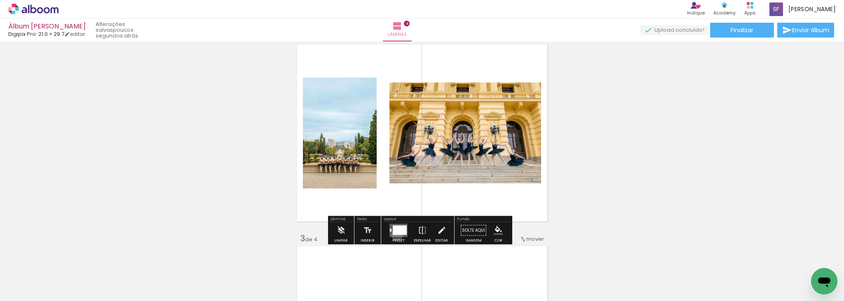
click at [395, 234] on div at bounding box center [400, 229] width 14 height 9
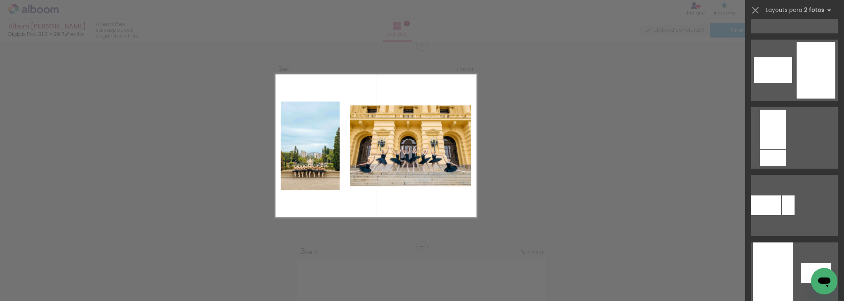
scroll to position [347, 0]
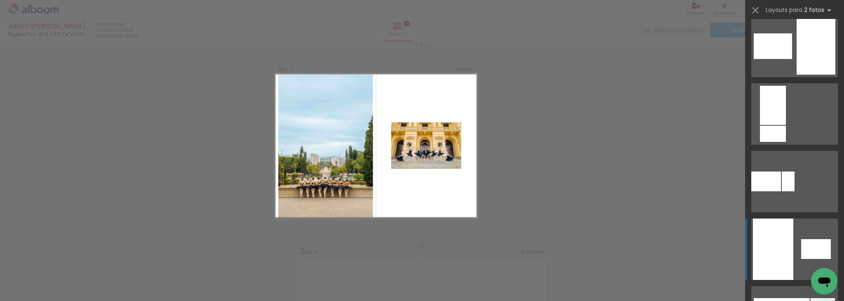
click at [770, 256] on div at bounding box center [773, 248] width 40 height 61
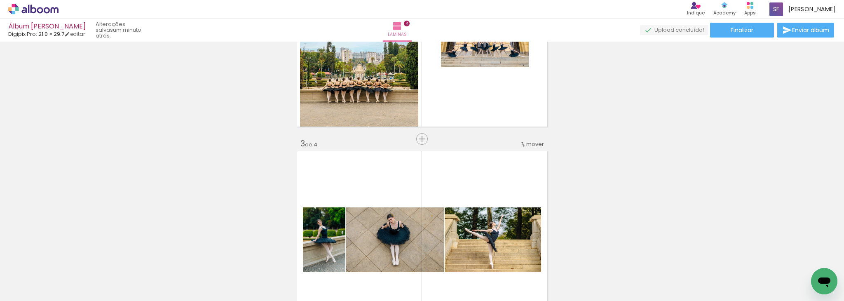
scroll to position [321, 0]
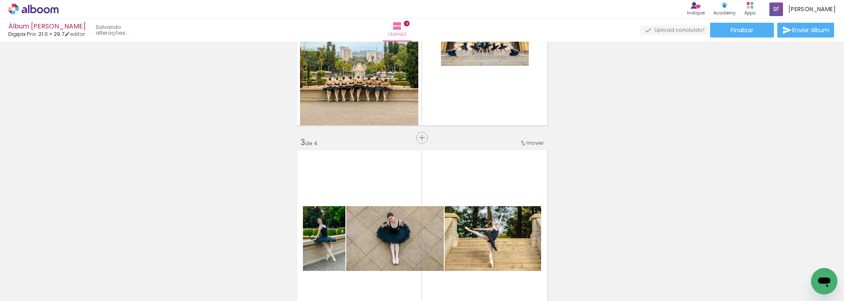
click at [528, 141] on span "mover" at bounding box center [535, 143] width 18 height 8
click at [524, 154] on paper-item "antes da 2" at bounding box center [510, 155] width 63 height 14
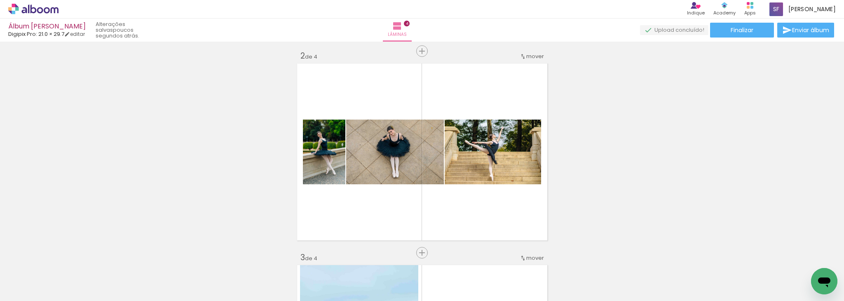
scroll to position [203, 0]
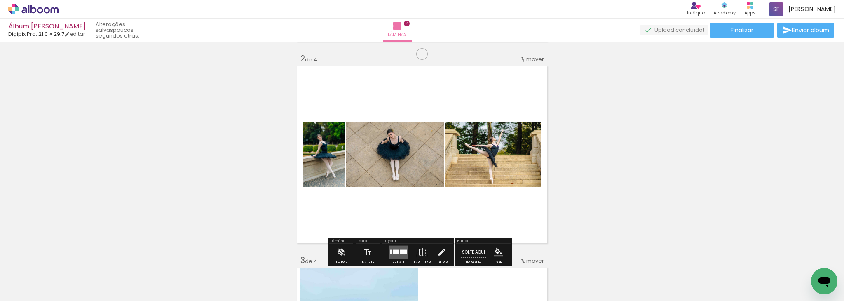
click at [523, 59] on iron-icon at bounding box center [523, 59] width 7 height 7
click at [514, 85] on span "3" at bounding box center [516, 85] width 5 height 14
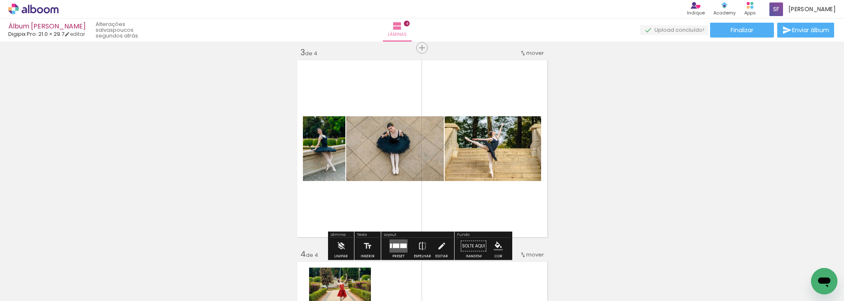
scroll to position [414, 0]
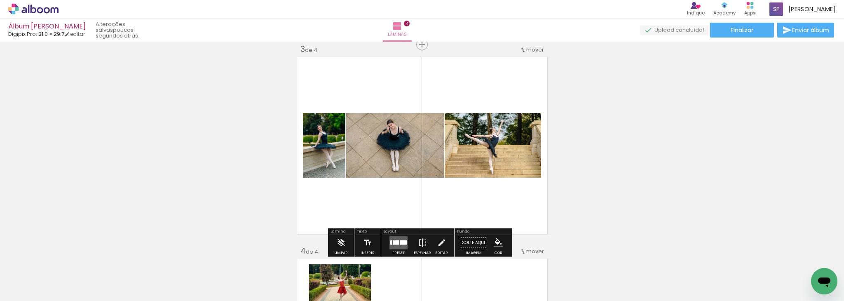
click at [653, 146] on div "Inserir lâmina 1 de 4 Inserir lâmina 2 de 4 Inserir lâmina 3 de 4 Inserir lâmin…" at bounding box center [422, 135] width 844 height 1008
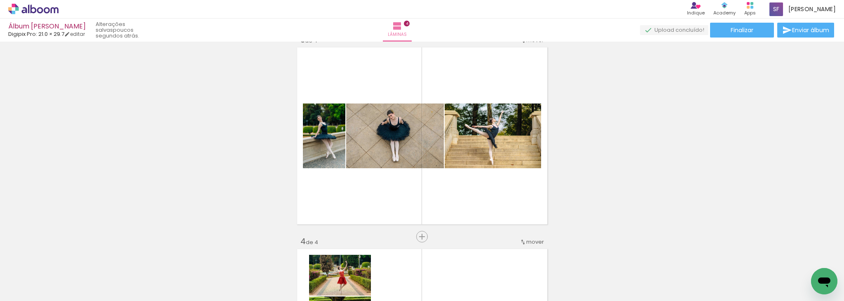
scroll to position [429, 0]
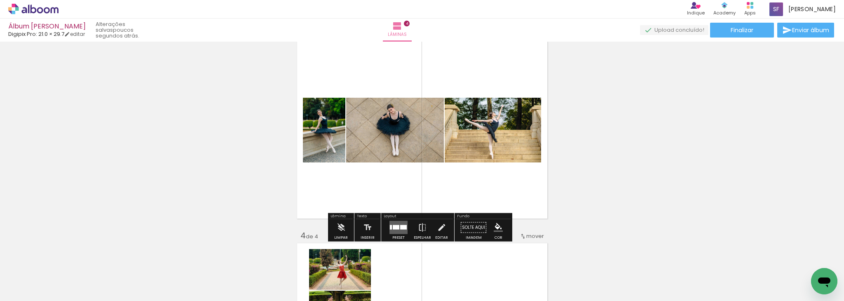
click at [725, 159] on div "Inserir lâmina 1 de 4 Inserir lâmina 2 de 4 Inserir lâmina 3 de 4 Inserir lâmin…" at bounding box center [422, 119] width 844 height 1008
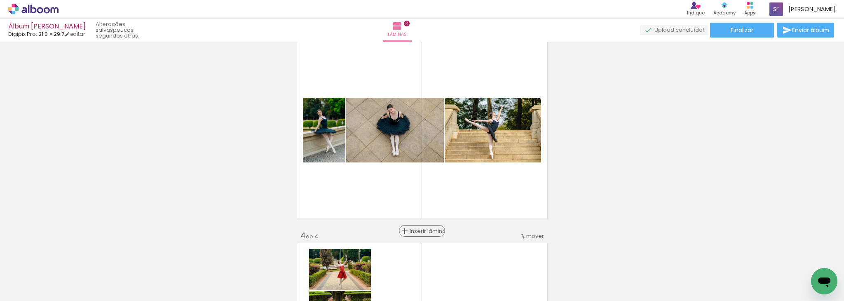
click at [417, 232] on span "Inserir lâmina" at bounding box center [426, 230] width 32 height 5
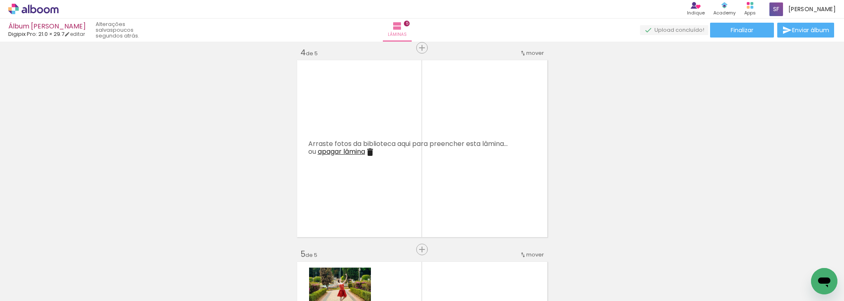
scroll to position [617, 0]
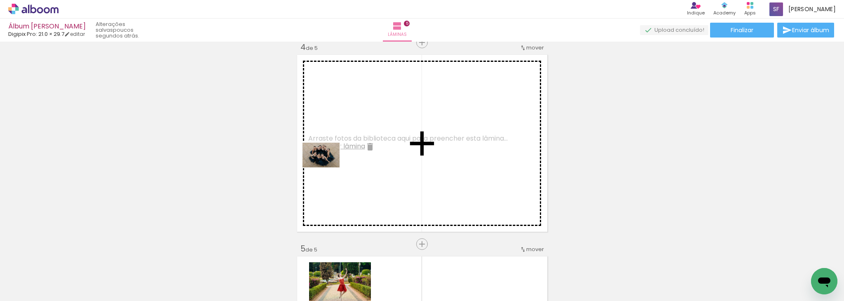
drag, startPoint x: 164, startPoint y: 280, endPoint x: 339, endPoint y: 151, distance: 217.2
click at [339, 151] on quentale-workspace at bounding box center [422, 150] width 844 height 301
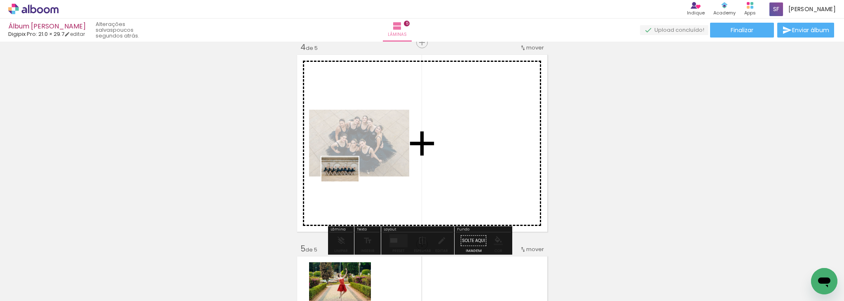
drag, startPoint x: 261, startPoint y: 276, endPoint x: 350, endPoint y: 180, distance: 130.4
click at [350, 180] on quentale-workspace at bounding box center [422, 150] width 844 height 301
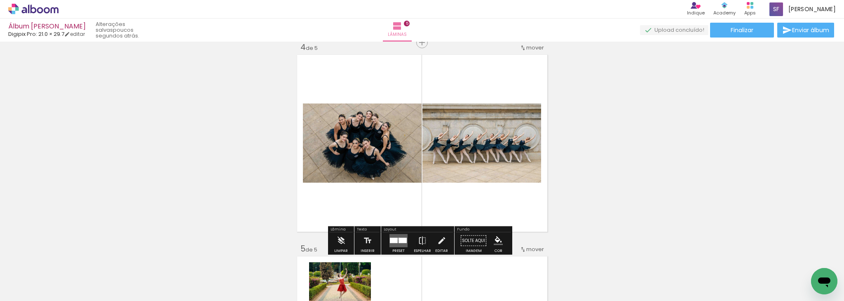
click at [399, 238] on div at bounding box center [403, 240] width 8 height 5
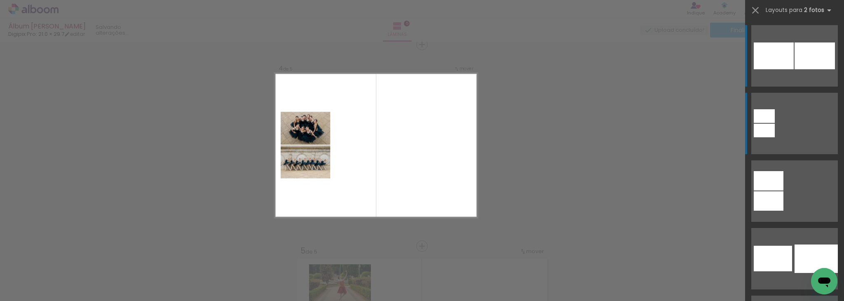
scroll to position [615, 0]
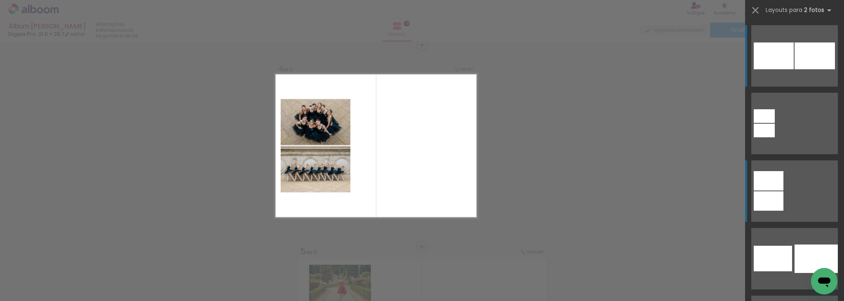
click at [789, 183] on quentale-layouter at bounding box center [794, 190] width 87 height 61
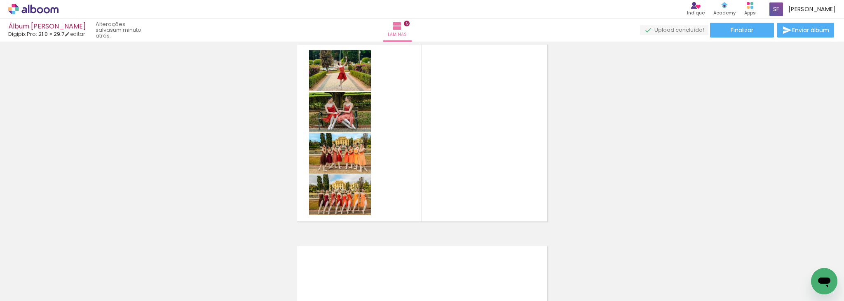
scroll to position [833, 0]
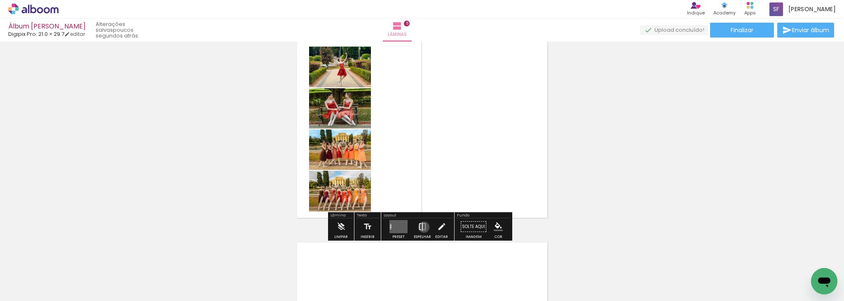
click at [422, 227] on iron-icon at bounding box center [422, 226] width 9 height 16
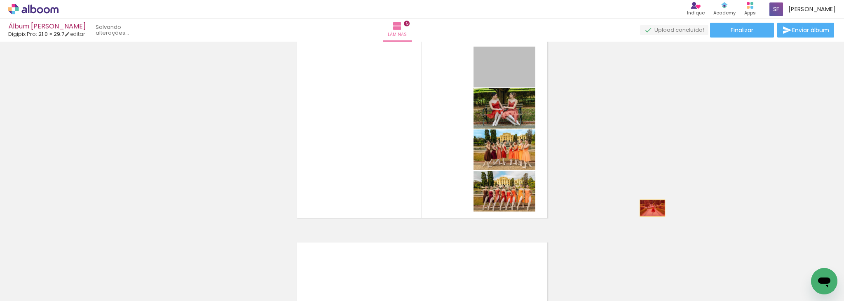
drag, startPoint x: 511, startPoint y: 72, endPoint x: 648, endPoint y: 209, distance: 194.1
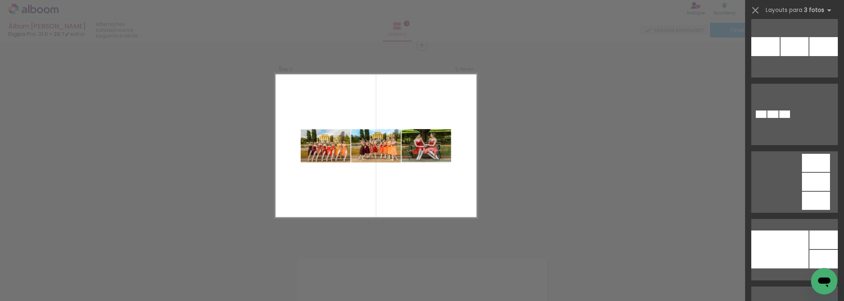
scroll to position [1717, 0]
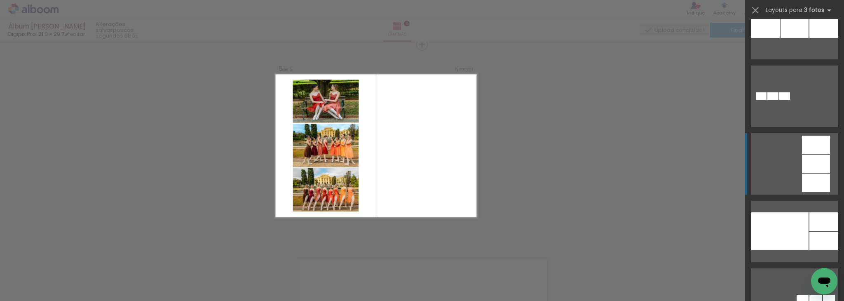
click at [819, 160] on div at bounding box center [816, 164] width 28 height 18
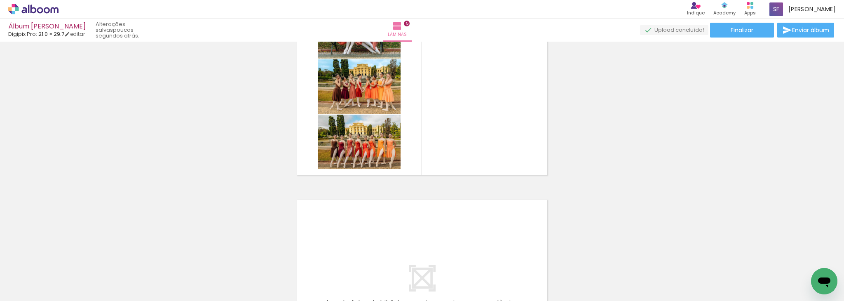
scroll to position [877, 0]
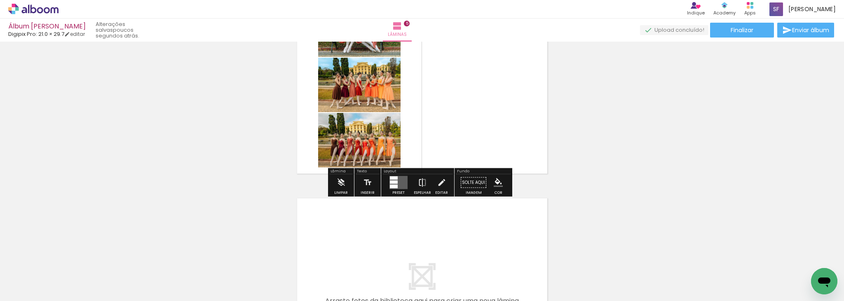
click at [421, 180] on iron-icon at bounding box center [422, 182] width 9 height 16
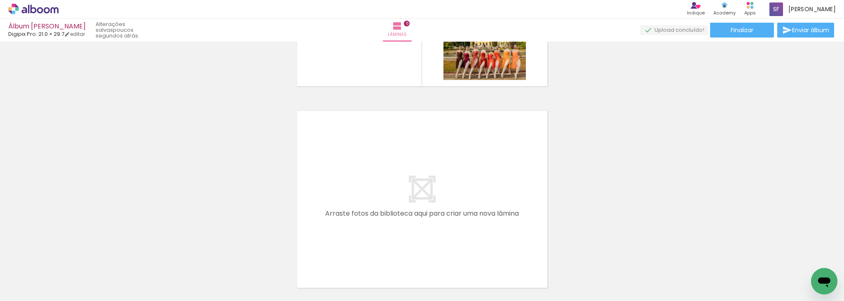
scroll to position [1034, 0]
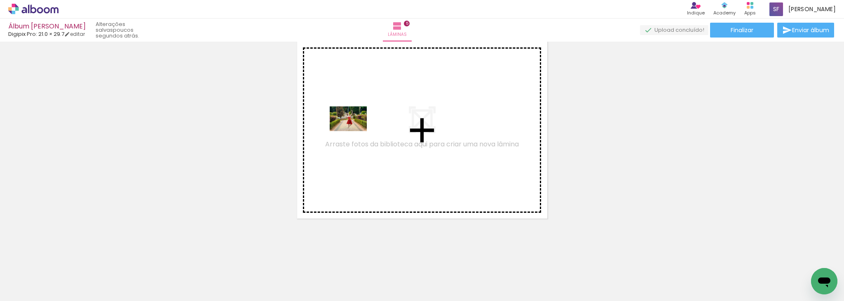
drag, startPoint x: 354, startPoint y: 272, endPoint x: 354, endPoint y: 117, distance: 155.4
click at [354, 117] on quentale-workspace at bounding box center [422, 150] width 844 height 301
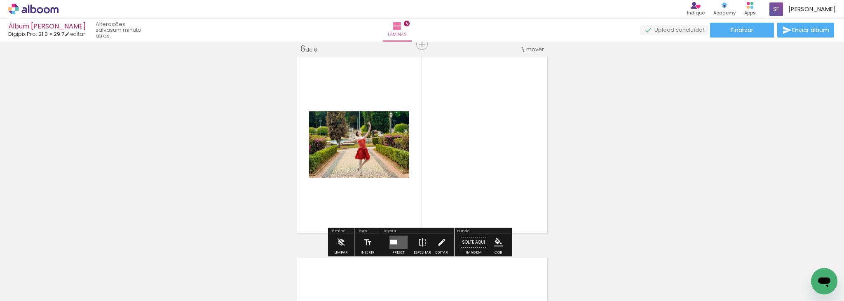
scroll to position [1018, 0]
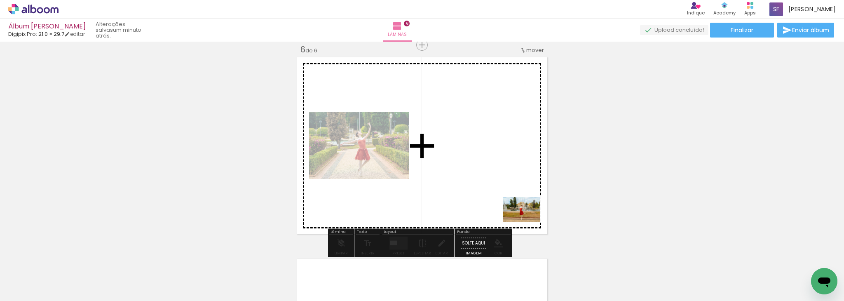
drag, startPoint x: 636, startPoint y: 277, endPoint x: 446, endPoint y: 199, distance: 206.1
click at [446, 199] on quentale-workspace at bounding box center [422, 150] width 844 height 301
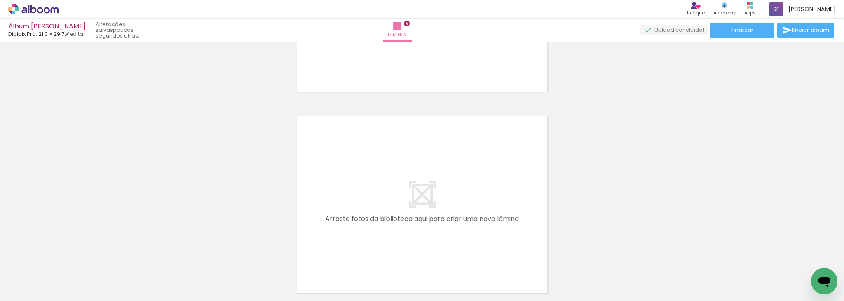
scroll to position [1167, 0]
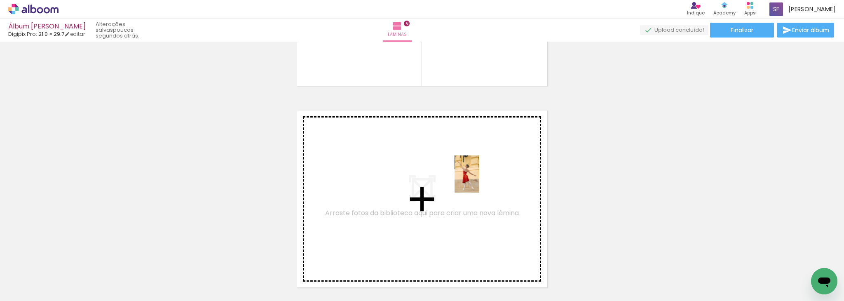
drag, startPoint x: 531, startPoint y: 275, endPoint x: 478, endPoint y: 180, distance: 108.7
click at [478, 180] on quentale-workspace at bounding box center [422, 150] width 844 height 301
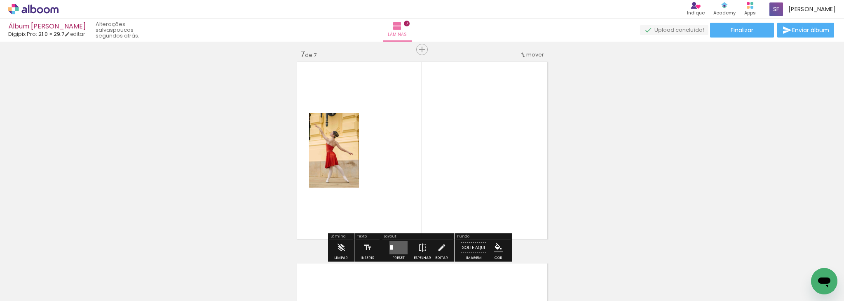
scroll to position [1220, 0]
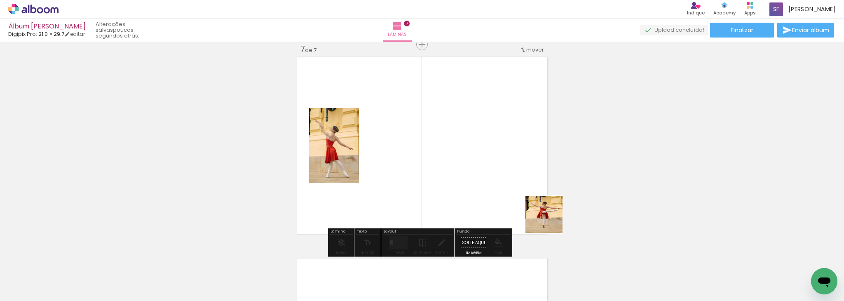
drag, startPoint x: 586, startPoint y: 272, endPoint x: 506, endPoint y: 182, distance: 120.9
click at [506, 182] on quentale-workspace at bounding box center [422, 150] width 844 height 301
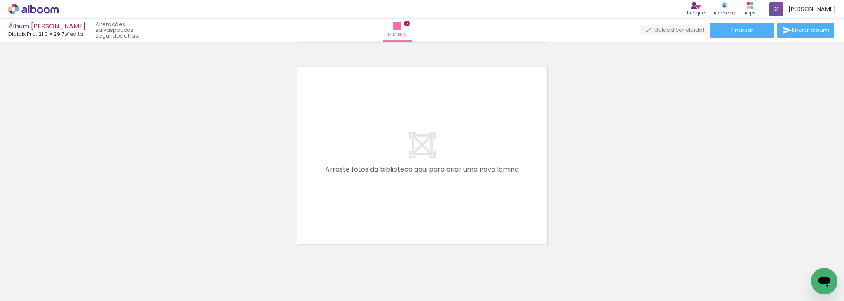
scroll to position [1433, 0]
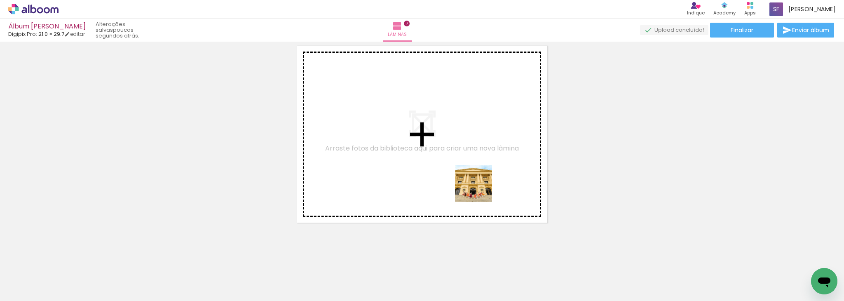
drag, startPoint x: 673, startPoint y: 274, endPoint x: 443, endPoint y: 167, distance: 253.4
click at [443, 167] on quentale-workspace at bounding box center [422, 150] width 844 height 301
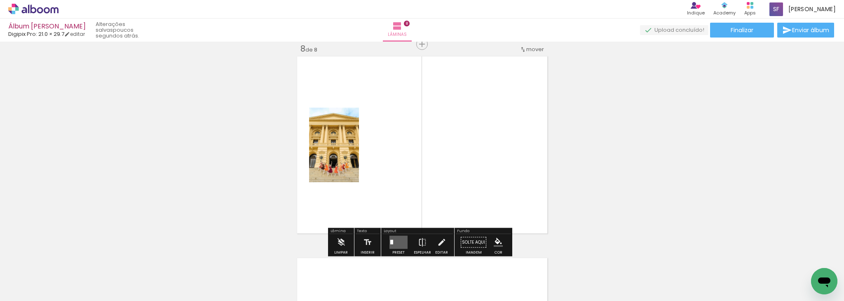
scroll to position [1421, 0]
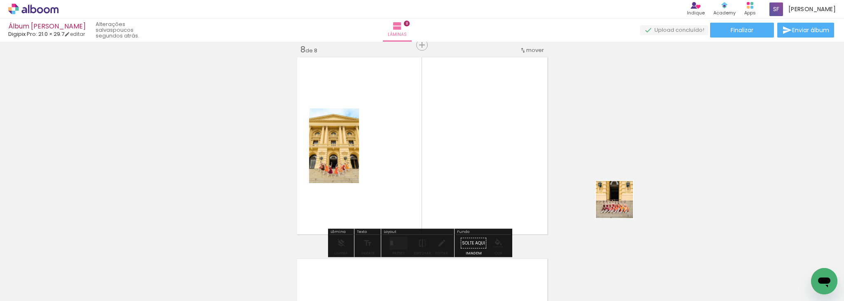
drag, startPoint x: 725, startPoint y: 279, endPoint x: 542, endPoint y: 174, distance: 210.9
click at [542, 174] on quentale-workspace at bounding box center [422, 150] width 844 height 301
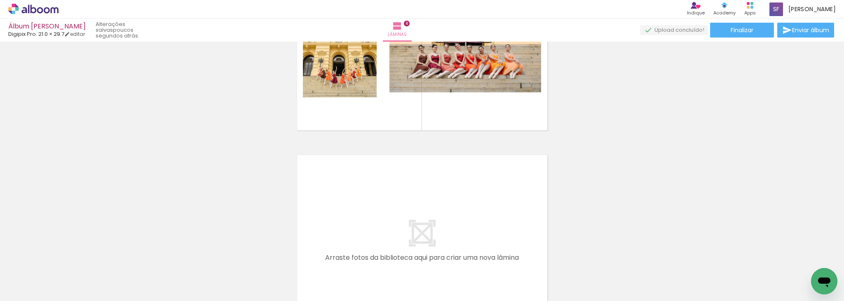
scroll to position [1546, 0]
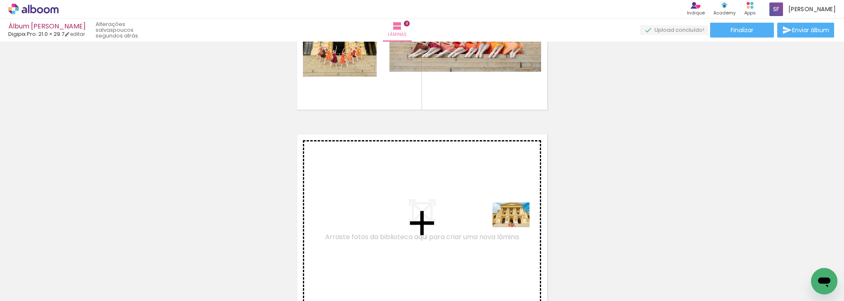
drag, startPoint x: 725, startPoint y: 277, endPoint x: 448, endPoint y: 207, distance: 284.9
click at [448, 207] on quentale-workspace at bounding box center [422, 150] width 844 height 301
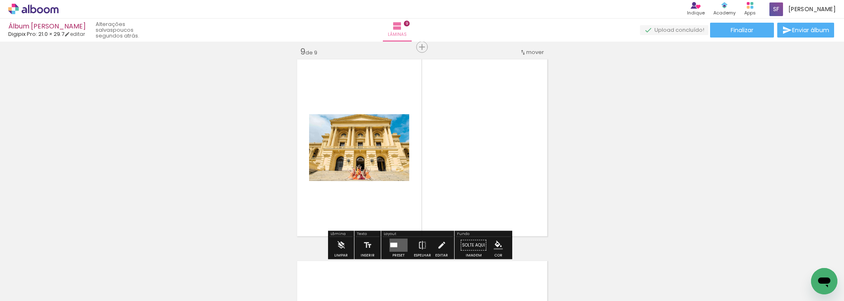
scroll to position [1623, 0]
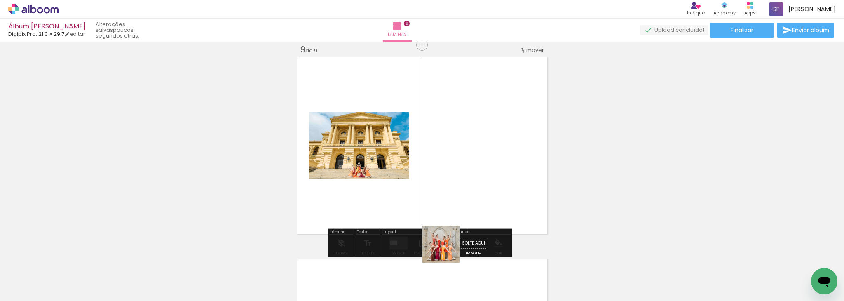
drag, startPoint x: 447, startPoint y: 276, endPoint x: 452, endPoint y: 163, distance: 113.4
click at [452, 163] on quentale-workspace at bounding box center [422, 150] width 844 height 301
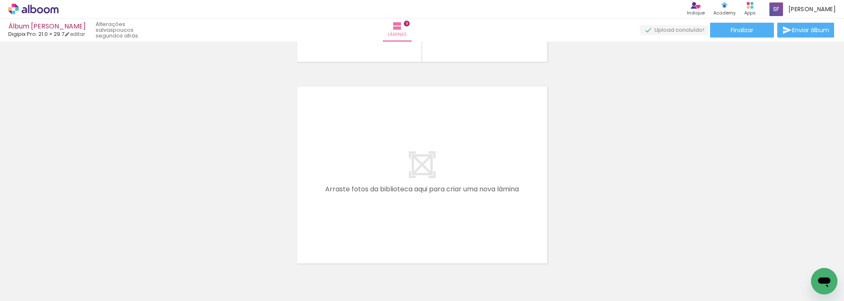
scroll to position [1804, 0]
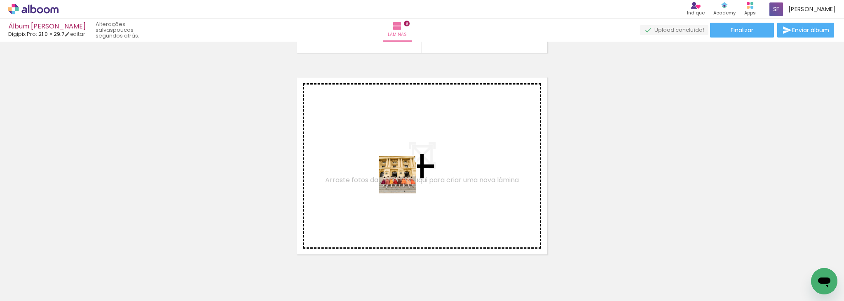
drag, startPoint x: 766, startPoint y: 272, endPoint x: 381, endPoint y: 169, distance: 398.8
click at [381, 169] on quentale-workspace at bounding box center [422, 150] width 844 height 301
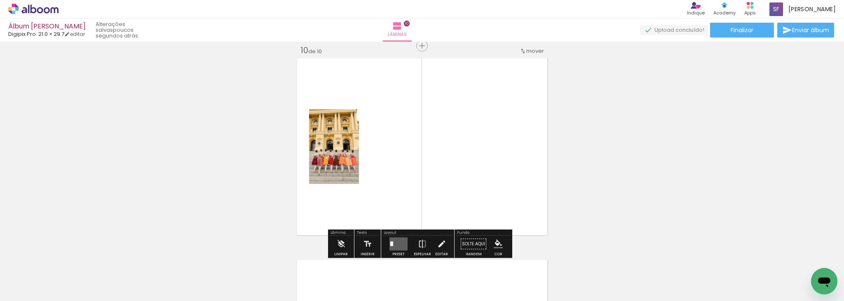
scroll to position [1824, 0]
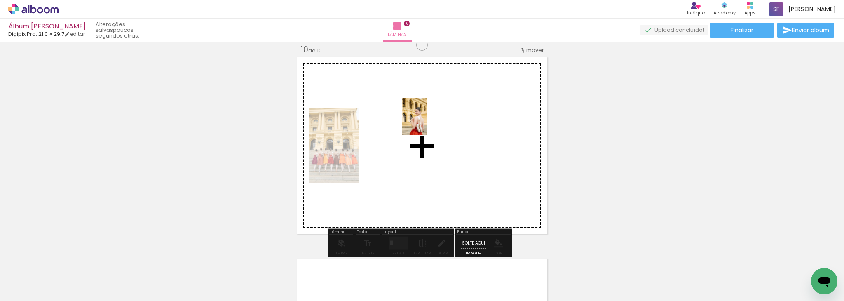
drag, startPoint x: 817, startPoint y: 261, endPoint x: 427, endPoint y: 122, distance: 414.6
click at [427, 122] on quentale-workspace at bounding box center [422, 150] width 844 height 301
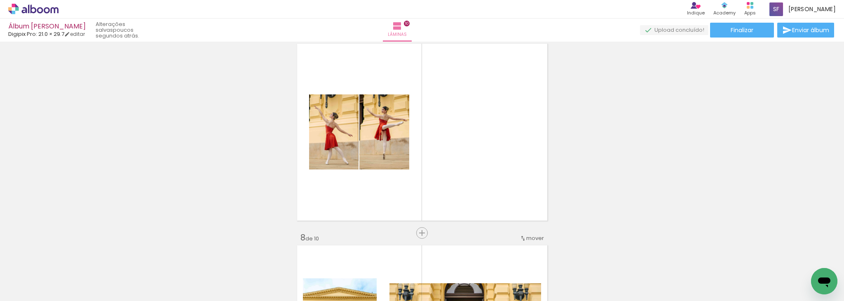
scroll to position [1230, 0]
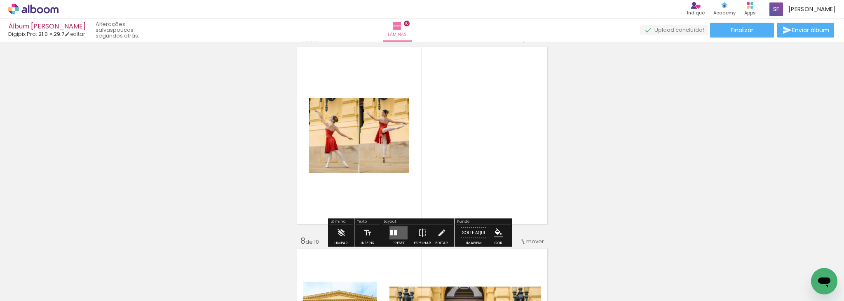
click at [395, 232] on quentale-layouter at bounding box center [399, 232] width 18 height 13
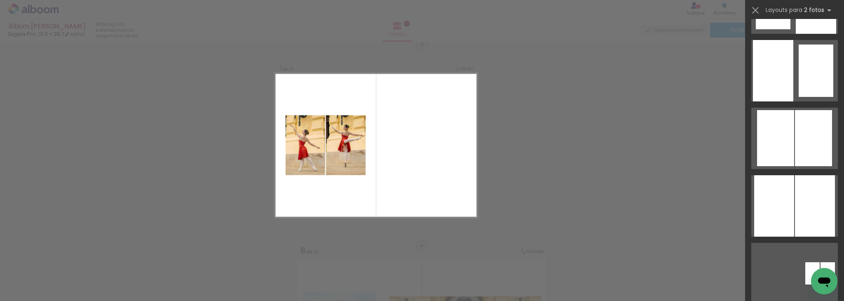
scroll to position [617, 0]
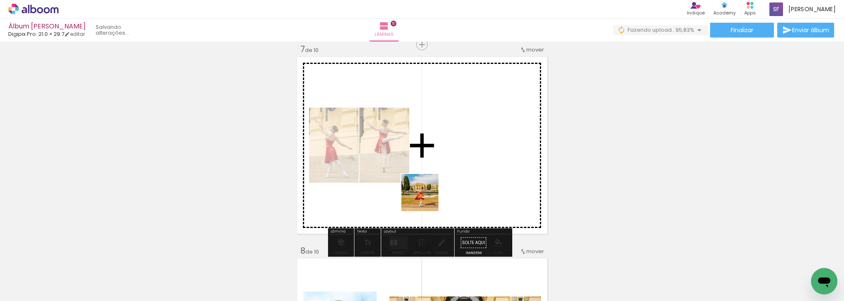
drag, startPoint x: 354, startPoint y: 273, endPoint x: 429, endPoint y: 196, distance: 107.6
click at [429, 196] on quentale-workspace at bounding box center [422, 150] width 844 height 301
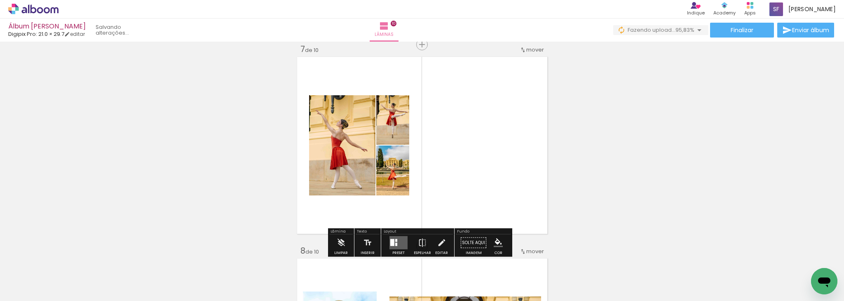
scroll to position [0, 333]
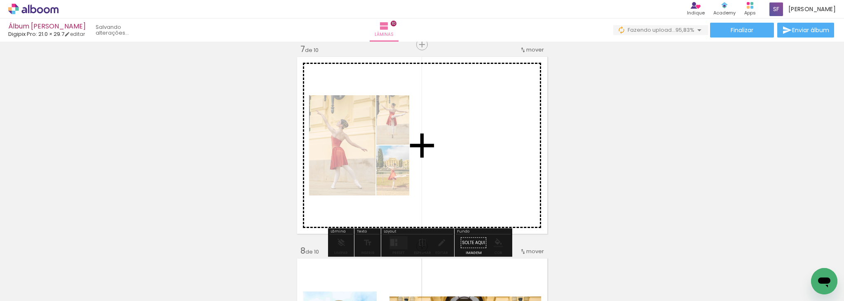
drag, startPoint x: 815, startPoint y: 261, endPoint x: 525, endPoint y: 156, distance: 308.4
click at [525, 156] on quentale-workspace at bounding box center [422, 150] width 844 height 301
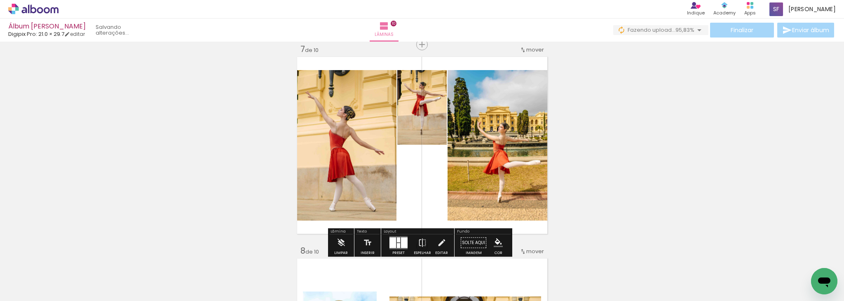
click at [395, 242] on quentale-layouter at bounding box center [399, 242] width 18 height 13
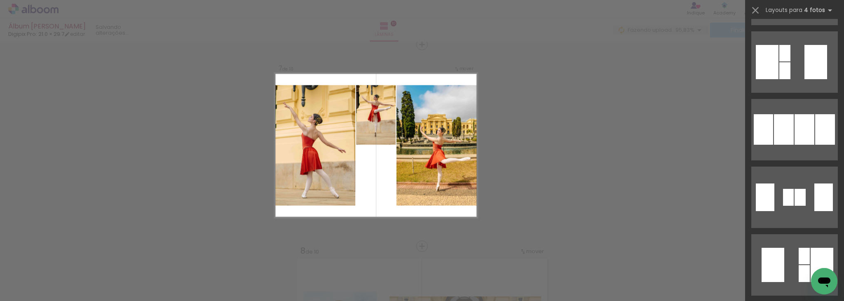
scroll to position [531, 0]
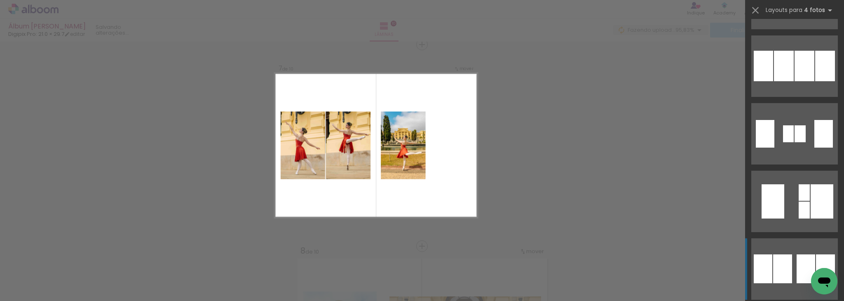
click at [791, 267] on quentale-layouter at bounding box center [794, 268] width 87 height 61
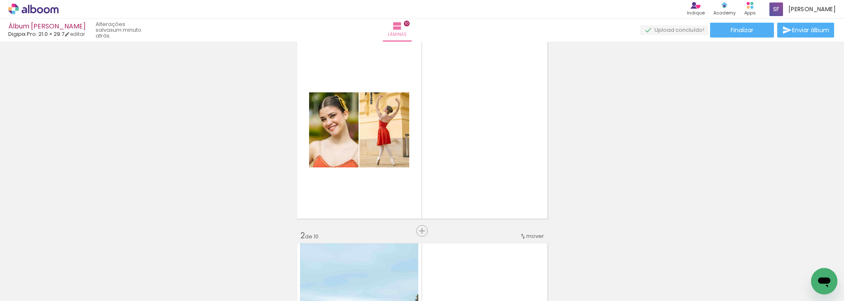
scroll to position [0, 0]
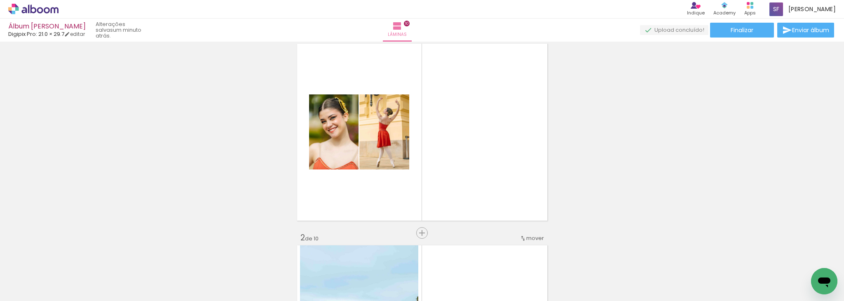
scroll to position [33, 0]
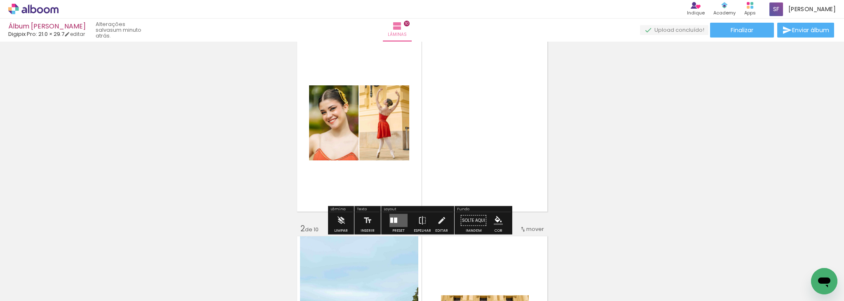
click at [394, 222] on div at bounding box center [395, 220] width 3 height 5
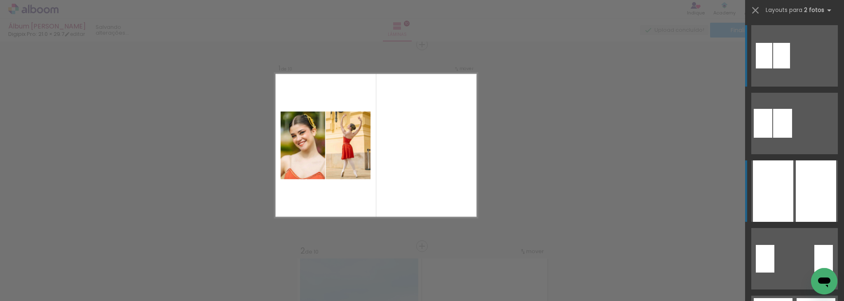
scroll to position [10, 0]
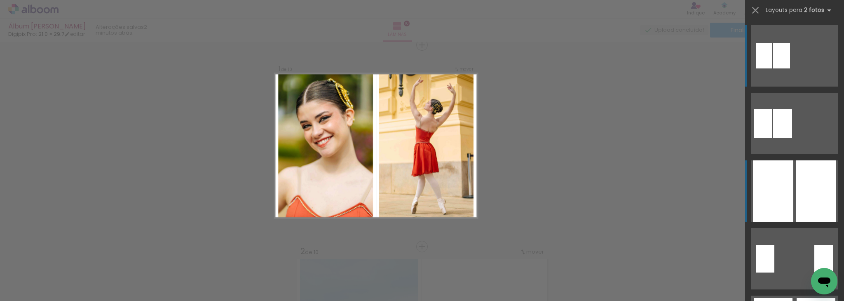
click at [796, 179] on div at bounding box center [816, 190] width 40 height 61
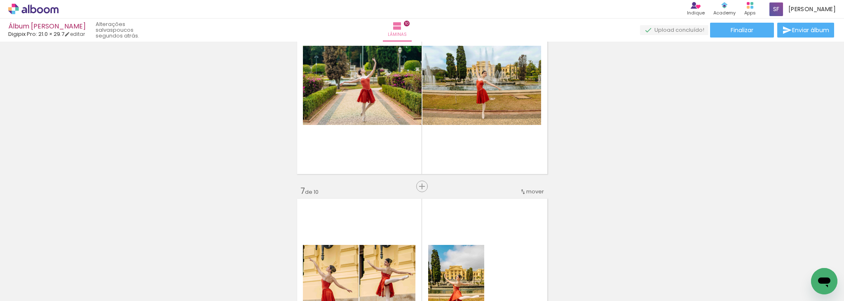
scroll to position [1085, 0]
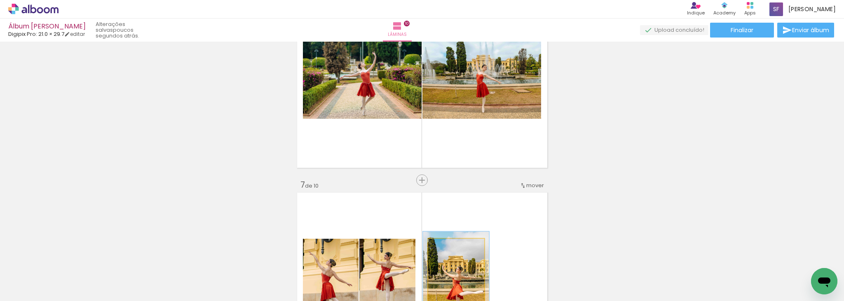
drag, startPoint x: 451, startPoint y: 244, endPoint x: 450, endPoint y: 225, distance: 19.0
type paper-slider "117"
click at [450, 225] on quentale-layouter at bounding box center [422, 280] width 254 height 181
click at [448, 239] on quentale-photo at bounding box center [456, 281] width 56 height 85
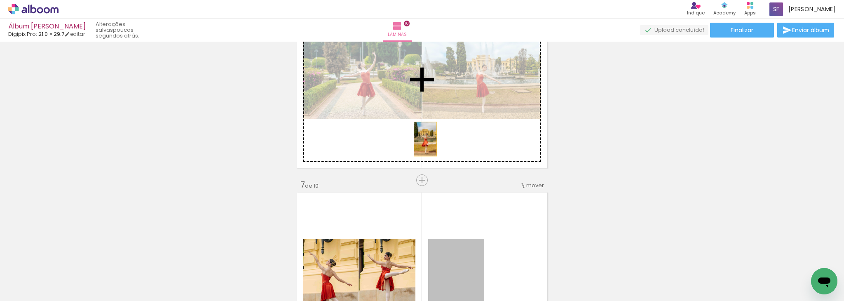
drag, startPoint x: 448, startPoint y: 238, endPoint x: 422, endPoint y: 139, distance: 102.8
click at [422, 139] on div "Inserir lâmina 1 de 10 Inserir lâmina 2 de 10 Inserir lâmina 3 de 10 Inserir lâ…" at bounding box center [422, 69] width 844 height 2218
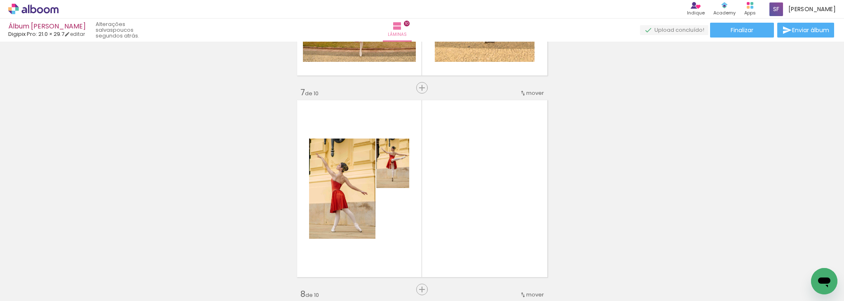
scroll to position [1199, 0]
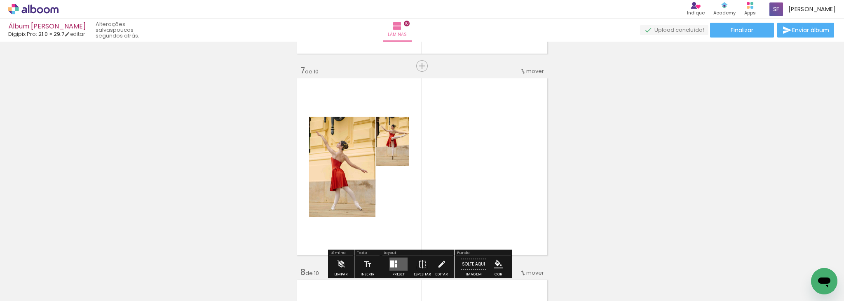
click at [397, 189] on div at bounding box center [402, 188] width 10 height 8
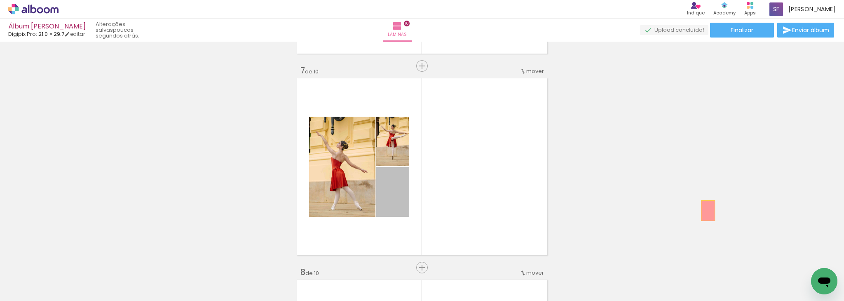
drag, startPoint x: 383, startPoint y: 203, endPoint x: 711, endPoint y: 211, distance: 327.8
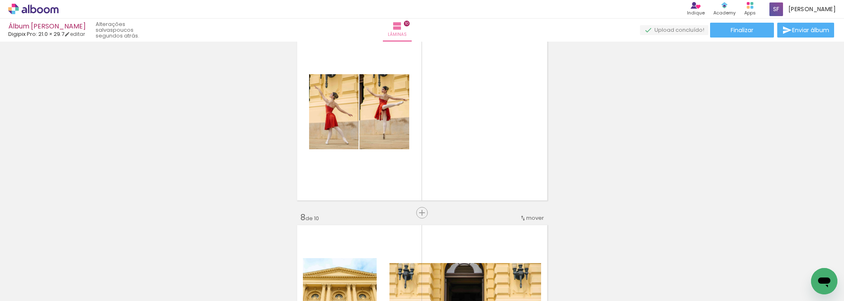
scroll to position [1266, 0]
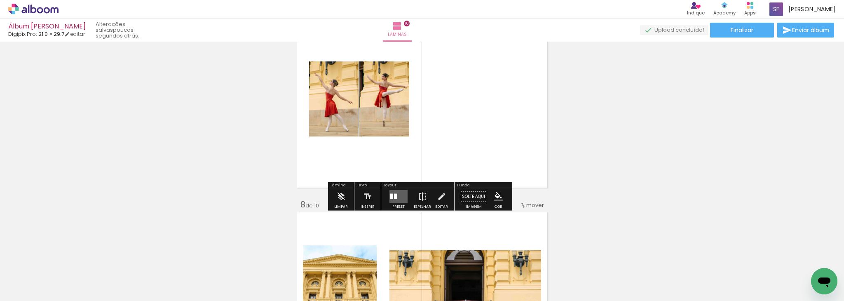
click at [400, 197] on quentale-layouter at bounding box center [399, 196] width 18 height 13
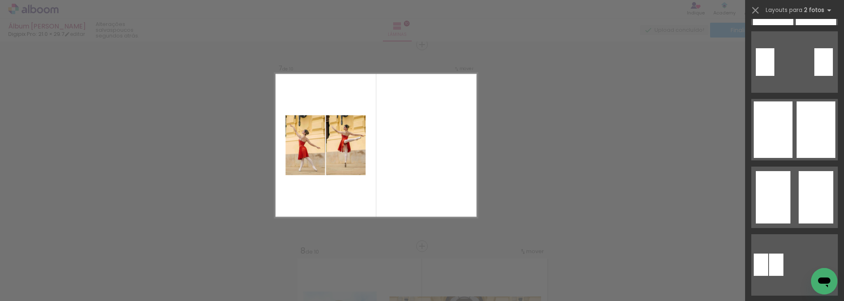
scroll to position [173, 0]
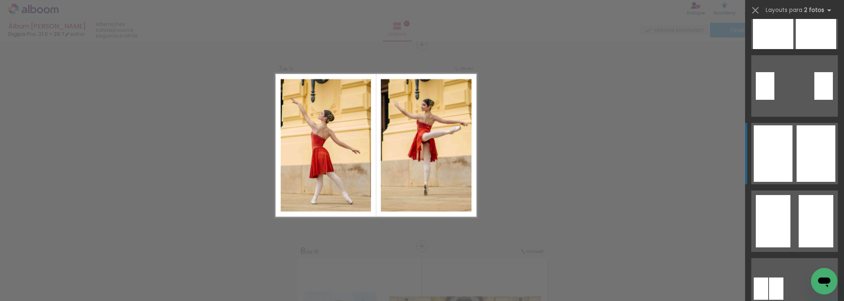
click at [791, 145] on quentale-layouter at bounding box center [794, 153] width 87 height 61
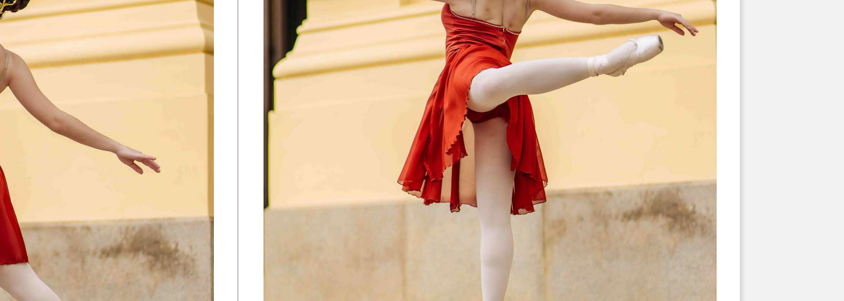
scroll to position [0, 333]
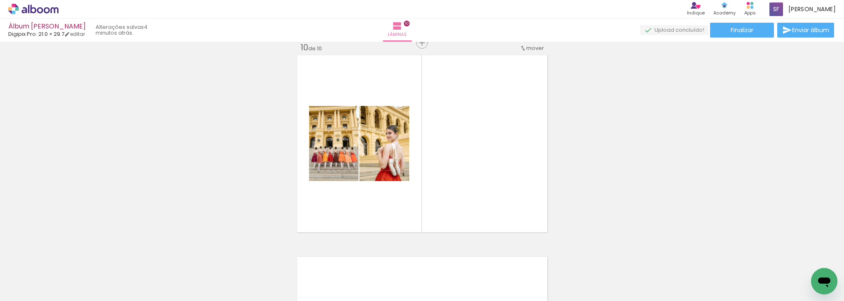
scroll to position [1824, 0]
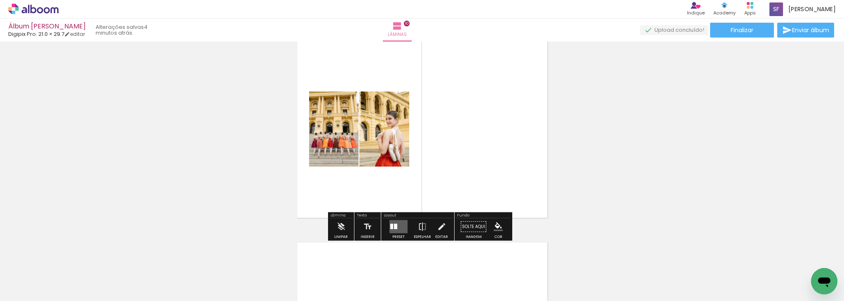
scroll to position [1857, 0]
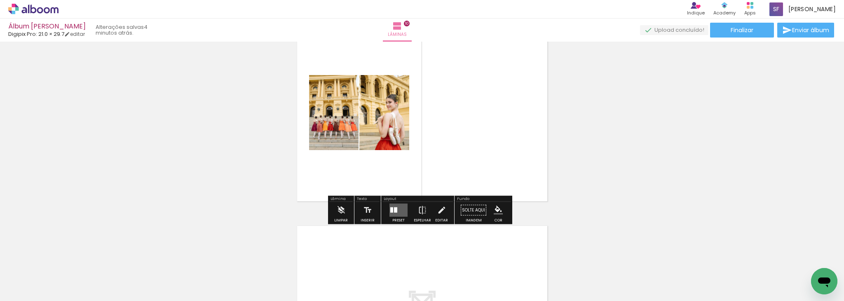
click at [394, 209] on div at bounding box center [395, 209] width 3 height 5
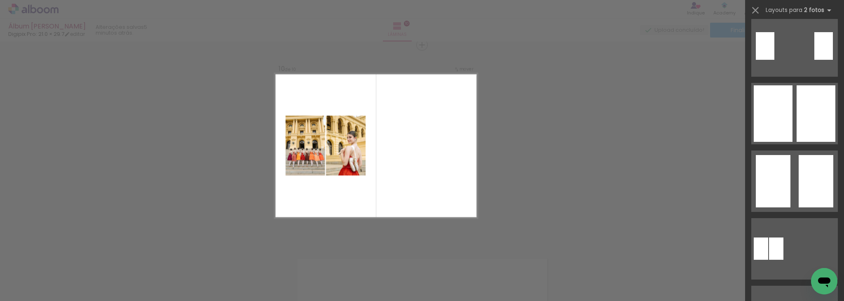
scroll to position [236, 0]
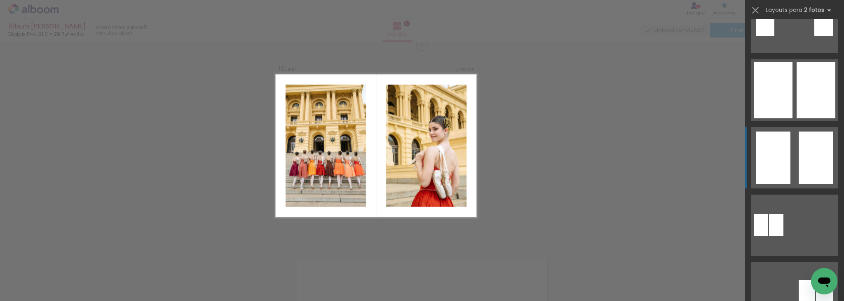
click at [803, 153] on div at bounding box center [816, 157] width 35 height 52
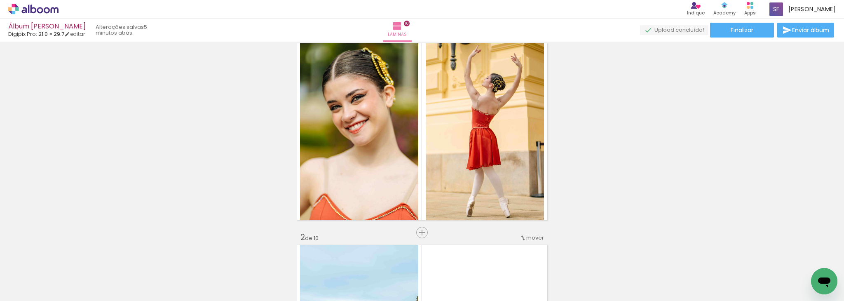
scroll to position [0, 0]
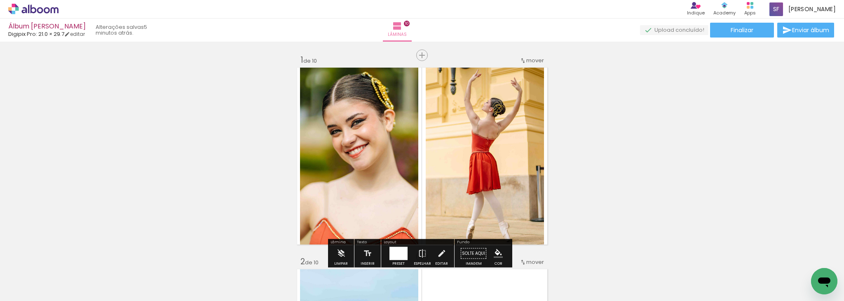
click at [405, 245] on div at bounding box center [398, 253] width 22 height 16
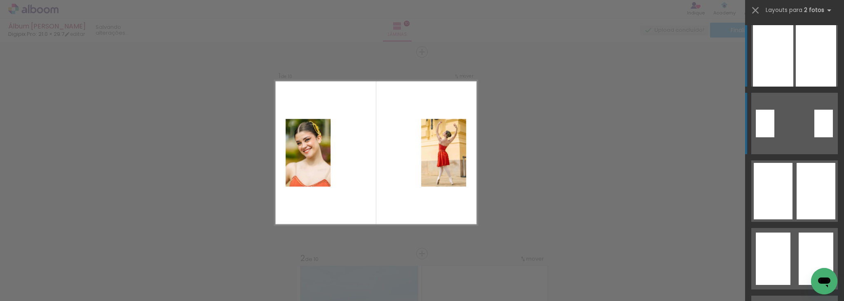
scroll to position [10, 0]
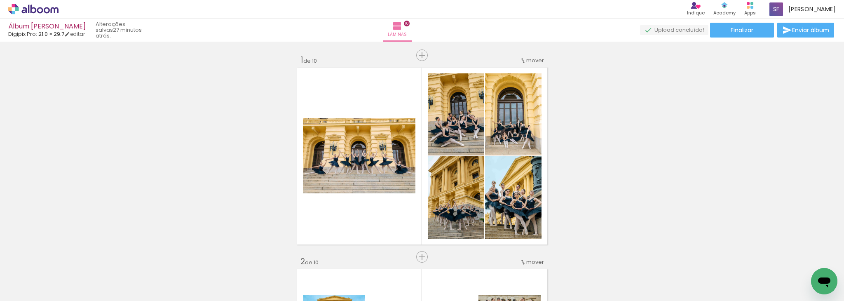
scroll to position [0, 1164]
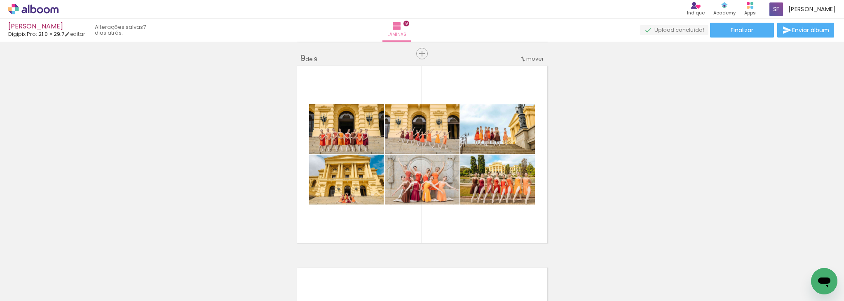
scroll to position [1623, 0]
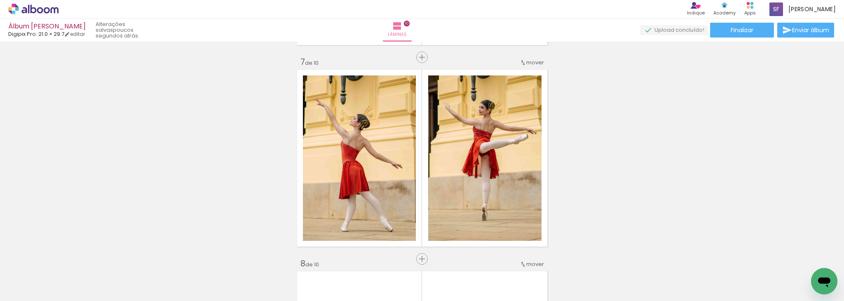
scroll to position [1217, 0]
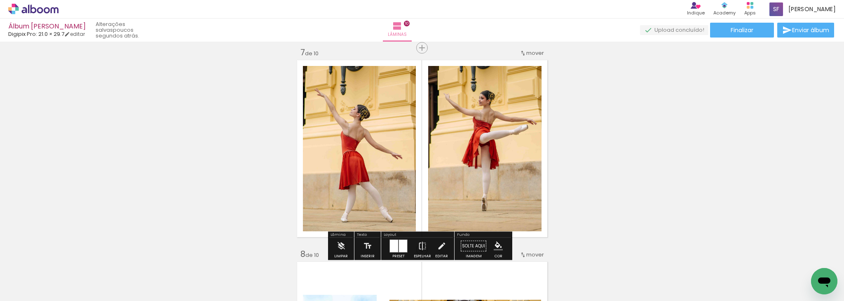
click at [400, 244] on div at bounding box center [403, 246] width 8 height 12
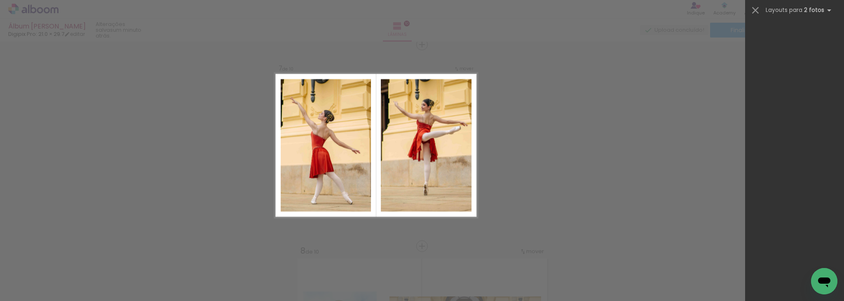
scroll to position [0, 0]
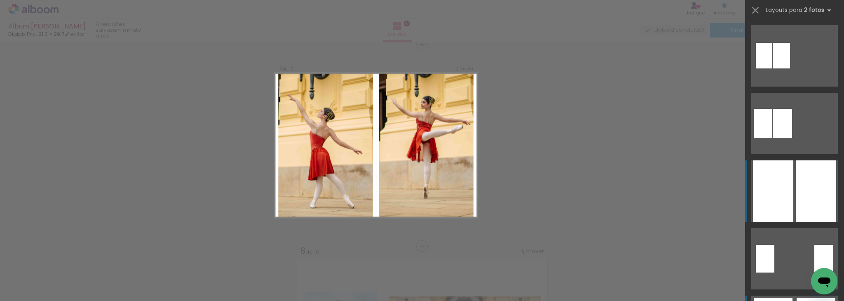
click at [807, 178] on div at bounding box center [816, 190] width 40 height 61
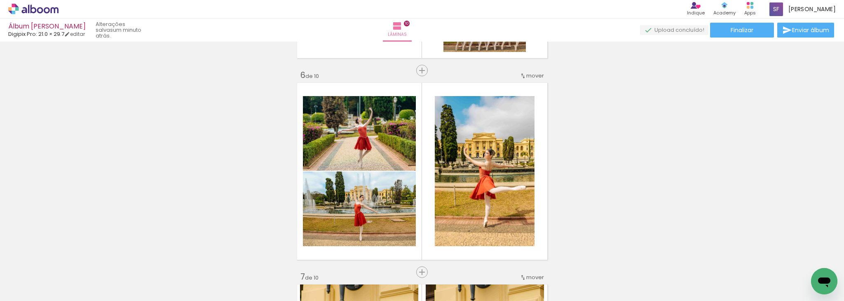
scroll to position [1002, 0]
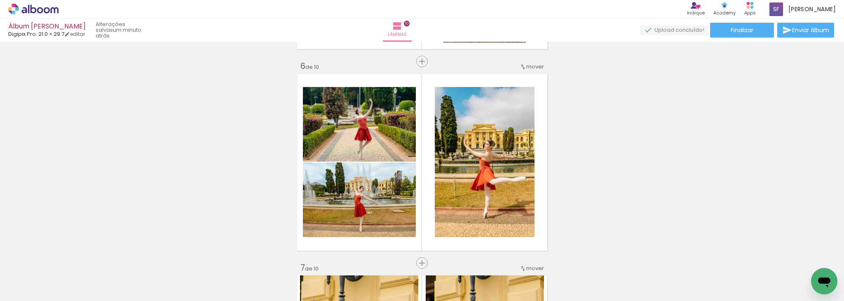
click at [693, 162] on div "Inserir lâmina 1 de 10 Inserir lâmina 2 de 10 Inserir lâmina 3 de 10 Inserir lâ…" at bounding box center [422, 152] width 844 height 2218
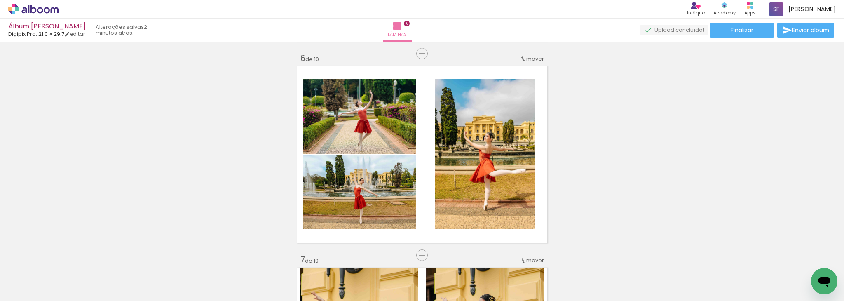
scroll to position [1025, 0]
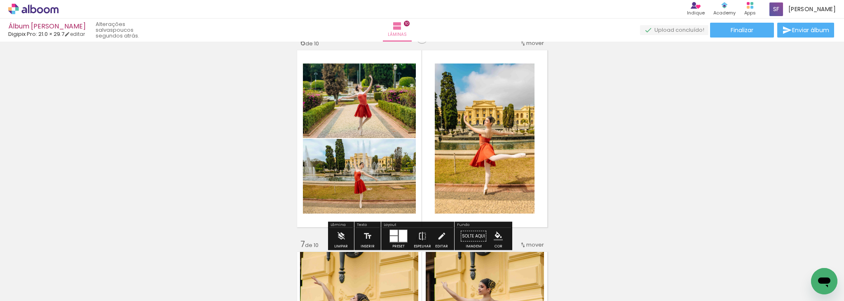
click at [399, 237] on div at bounding box center [403, 236] width 8 height 12
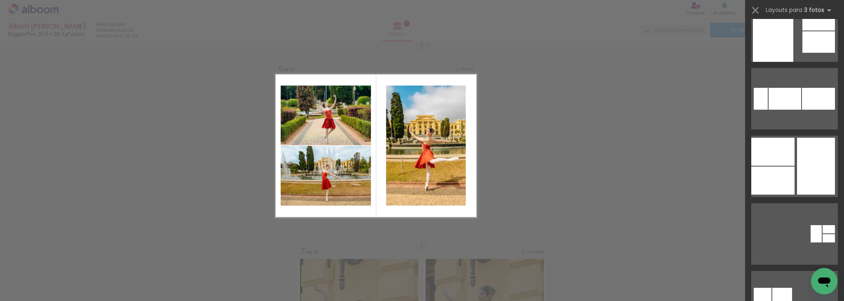
scroll to position [399, 0]
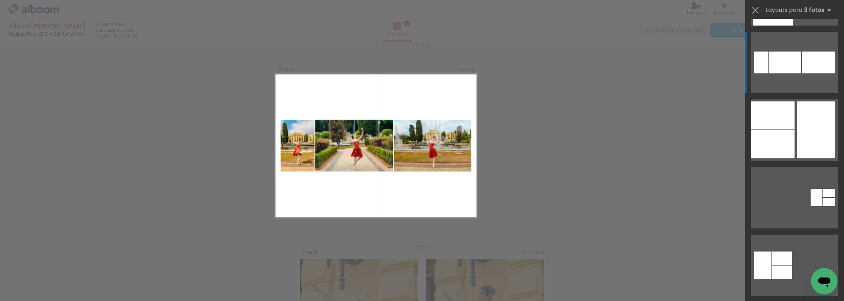
click at [808, 78] on quentale-layouter at bounding box center [794, 62] width 87 height 61
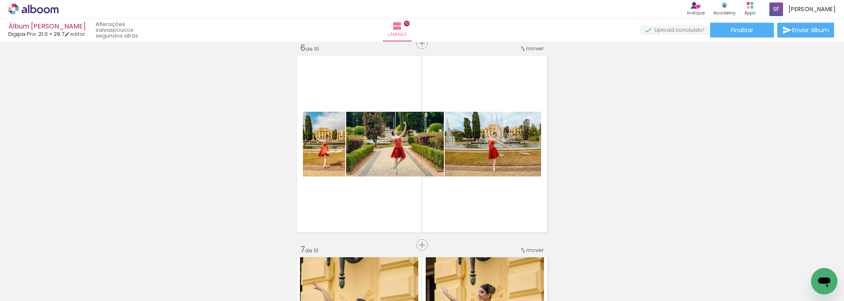
scroll to position [1032, 0]
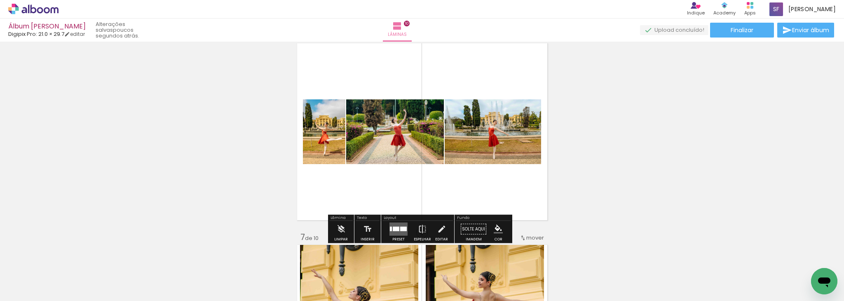
click at [400, 228] on div at bounding box center [403, 229] width 7 height 5
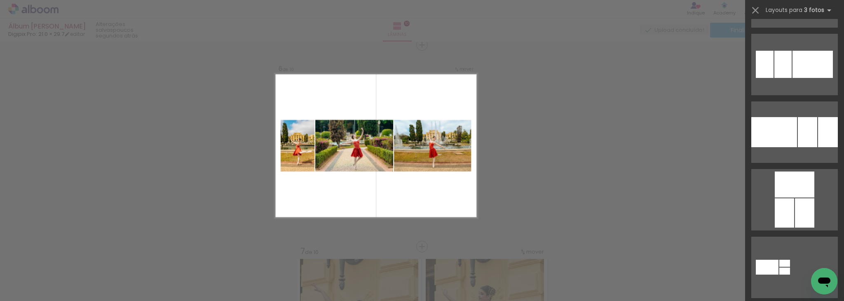
scroll to position [3592, 0]
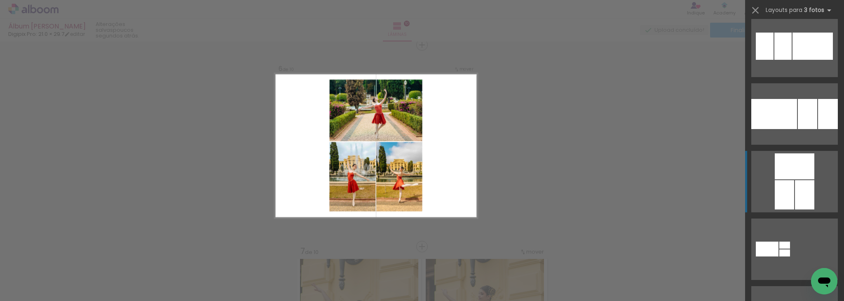
click at [796, 185] on div at bounding box center [804, 194] width 19 height 29
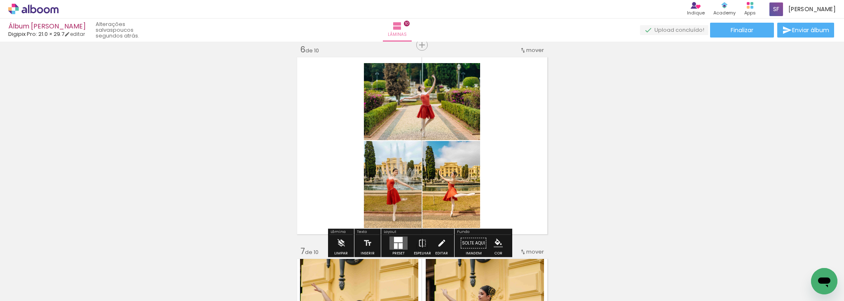
click at [437, 243] on iron-icon at bounding box center [441, 243] width 9 height 16
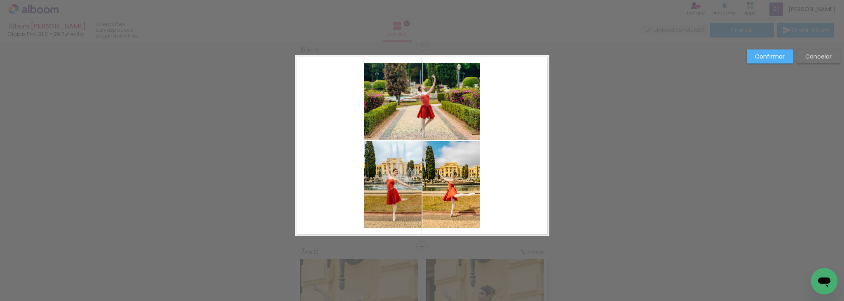
click at [483, 231] on quentale-layouter at bounding box center [422, 145] width 254 height 181
click at [469, 216] on quentale-photo at bounding box center [452, 184] width 58 height 87
click at [469, 216] on div at bounding box center [452, 184] width 58 height 87
click at [389, 202] on quentale-photo at bounding box center [393, 184] width 58 height 87
click at [433, 119] on quentale-photo at bounding box center [422, 101] width 116 height 77
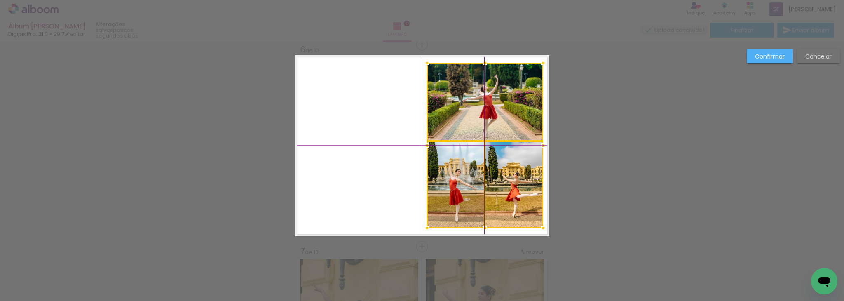
drag, startPoint x: 433, startPoint y: 119, endPoint x: 484, endPoint y: 115, distance: 51.2
click at [484, 115] on div at bounding box center [485, 145] width 116 height 165
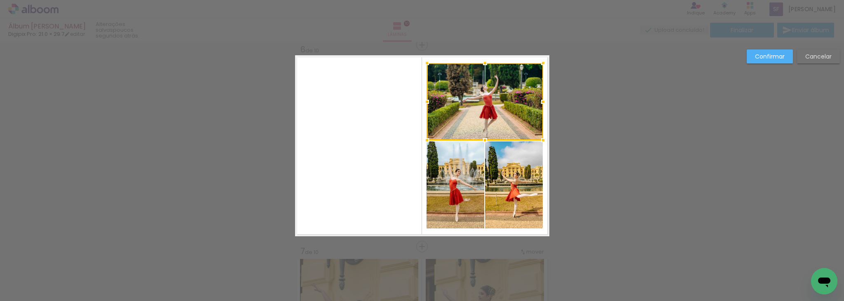
click at [626, 141] on div "Confirmar Cancelar" at bounding box center [422, 141] width 844 height 2237
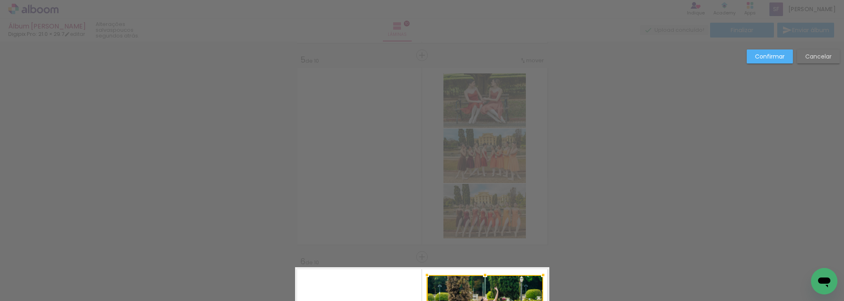
scroll to position [999, 0]
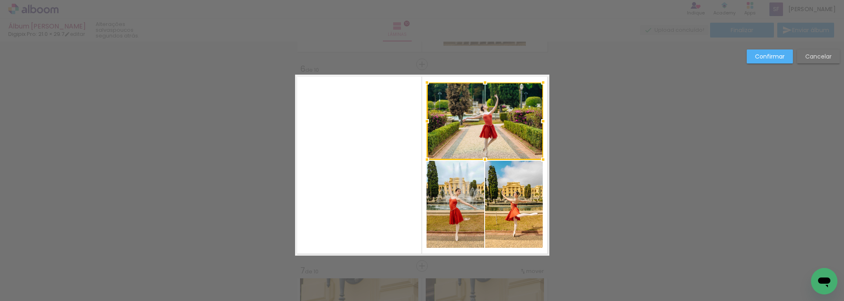
click at [502, 188] on quentale-photo at bounding box center [514, 204] width 58 height 87
click at [468, 188] on div at bounding box center [485, 164] width 116 height 165
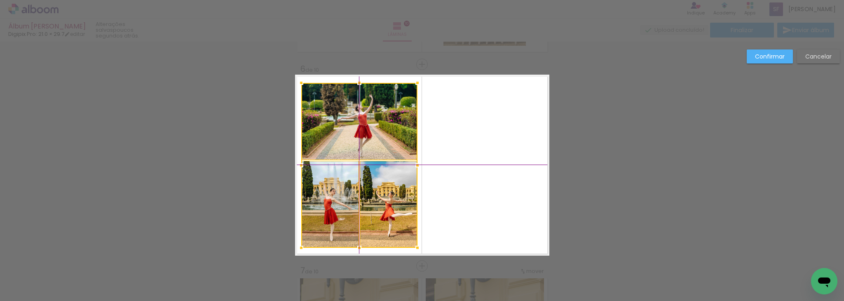
drag, startPoint x: 479, startPoint y: 155, endPoint x: 358, endPoint y: 151, distance: 121.7
click at [358, 151] on div at bounding box center [359, 165] width 116 height 165
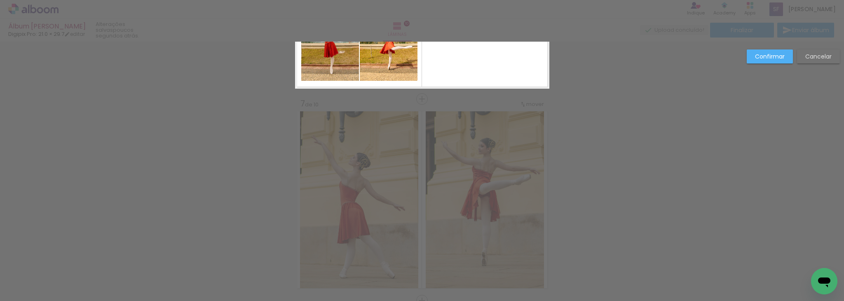
scroll to position [1138, 0]
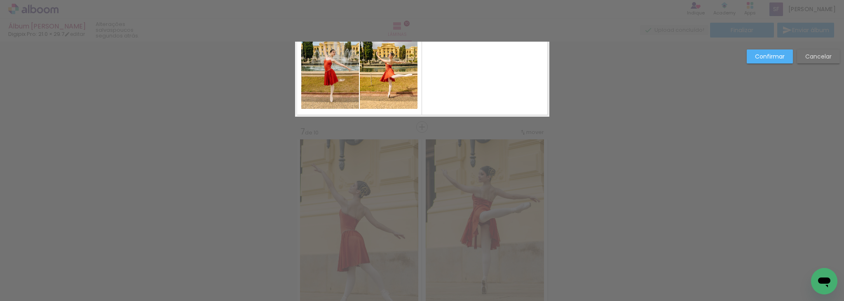
click at [689, 164] on div "Confirmar Cancelar" at bounding box center [422, 22] width 844 height 2237
click at [0, 0] on slot "Confirmar" at bounding box center [0, 0] width 0 height 0
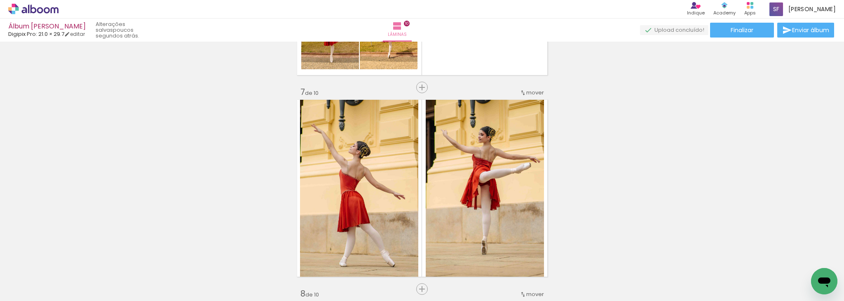
scroll to position [1190, 0]
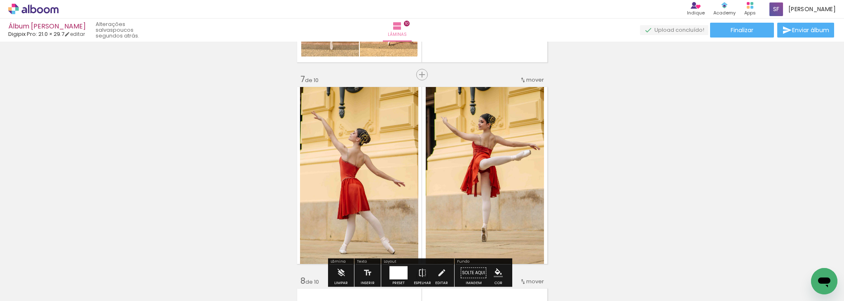
click at [529, 78] on span "mover" at bounding box center [535, 80] width 18 height 8
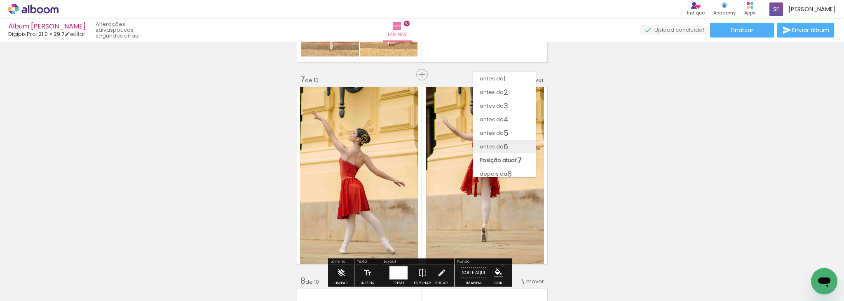
click at [514, 142] on paper-item "antes da 6" at bounding box center [504, 147] width 63 height 14
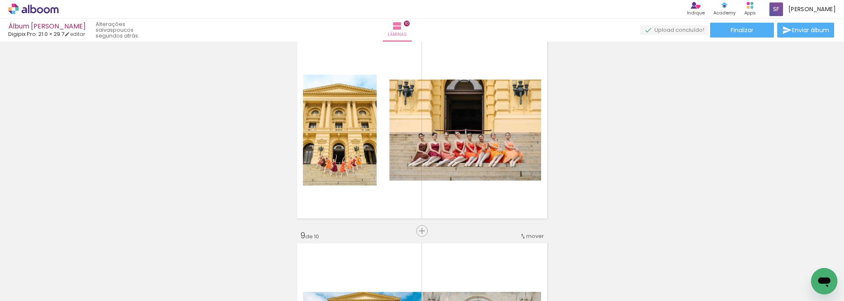
scroll to position [1440, 0]
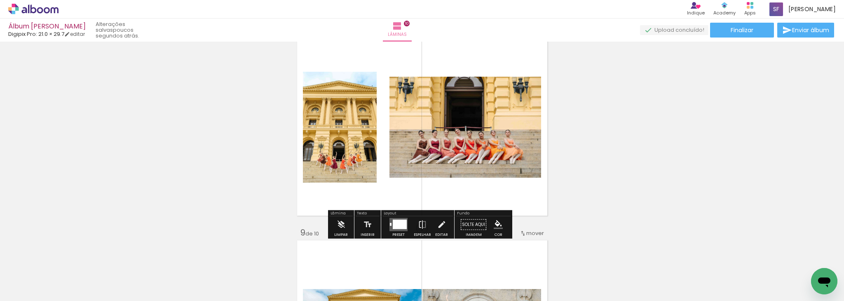
click at [399, 221] on div at bounding box center [400, 224] width 14 height 9
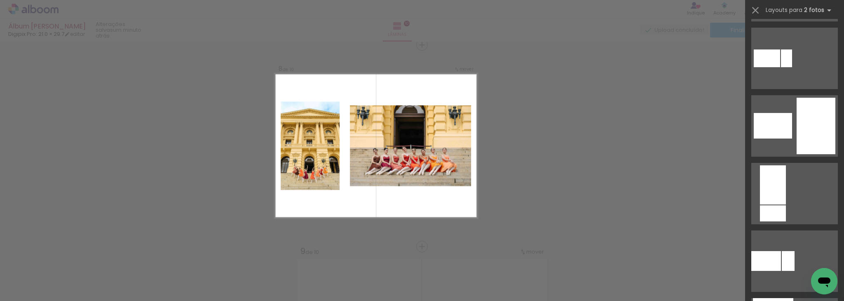
scroll to position [292, 0]
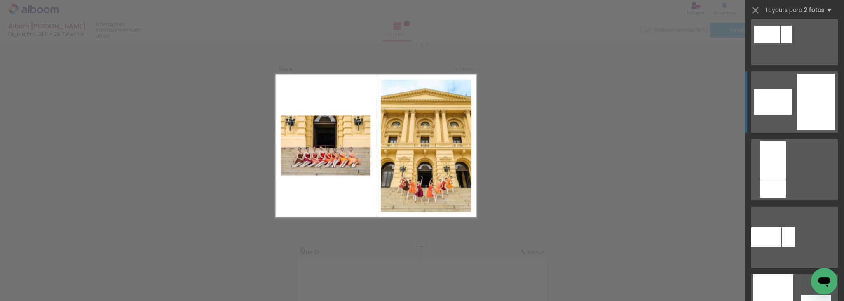
click at [803, 113] on div at bounding box center [816, 102] width 39 height 56
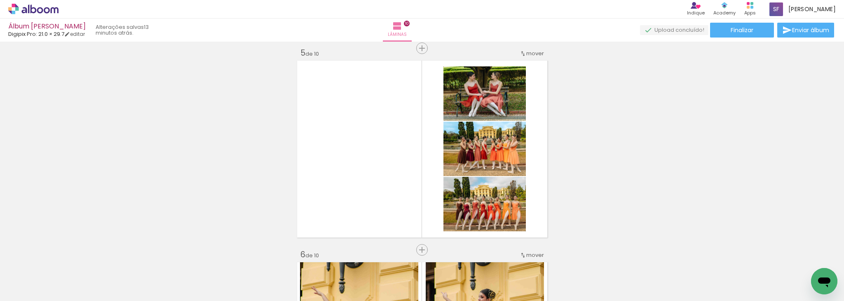
scroll to position [810, 0]
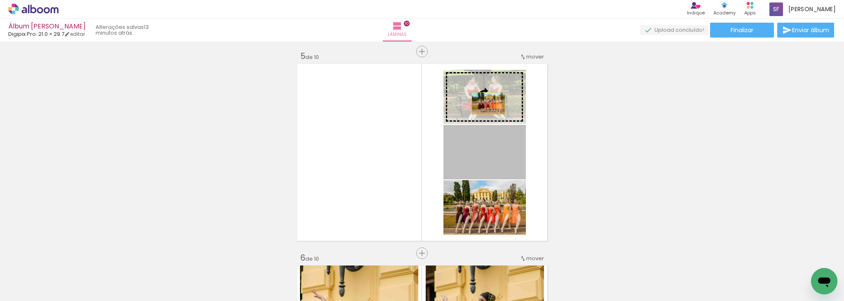
drag, startPoint x: 486, startPoint y: 149, endPoint x: 485, endPoint y: 103, distance: 45.8
click at [0, 0] on slot at bounding box center [0, 0] width 0 height 0
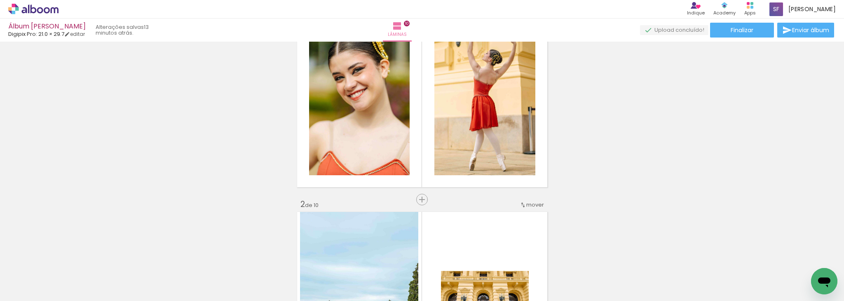
scroll to position [0, 0]
